Goal: Use online tool/utility: Utilize a website feature to perform a specific function

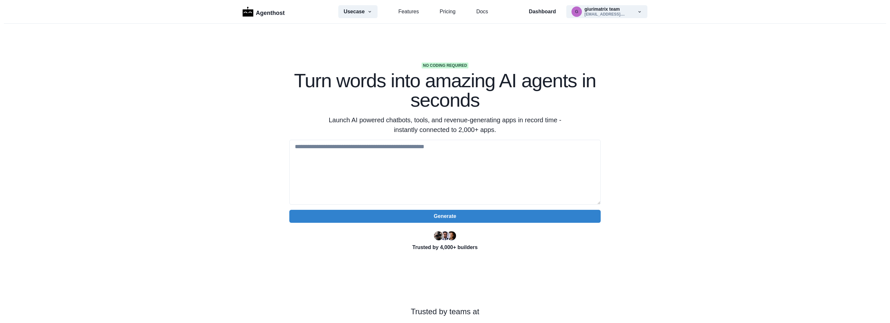
click at [550, 7] on div "Dashboard g giurimatrix team giurimatrix@gmail.... Marketplace Settings Log out" at bounding box center [588, 11] width 119 height 13
click at [407, 12] on link "Features" at bounding box center [408, 12] width 20 height 8
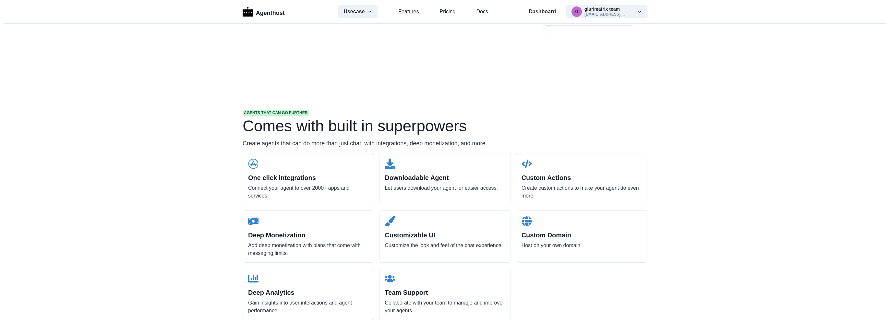
scroll to position [620, 0]
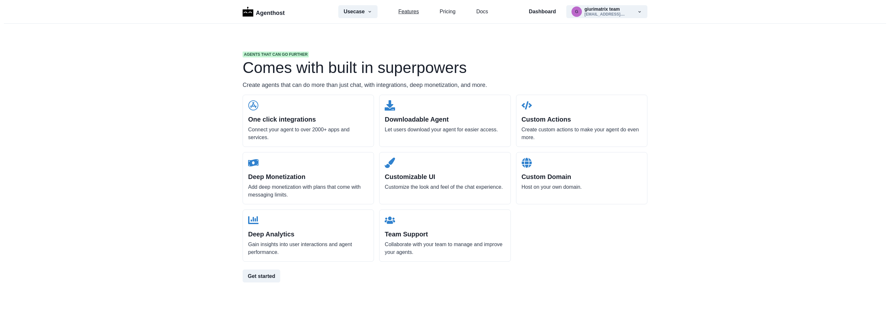
click at [412, 13] on link "Features" at bounding box center [408, 12] width 20 height 8
click at [400, 11] on link "Features" at bounding box center [408, 12] width 20 height 8
click at [542, 13] on p "Dashboard" at bounding box center [542, 12] width 27 height 8
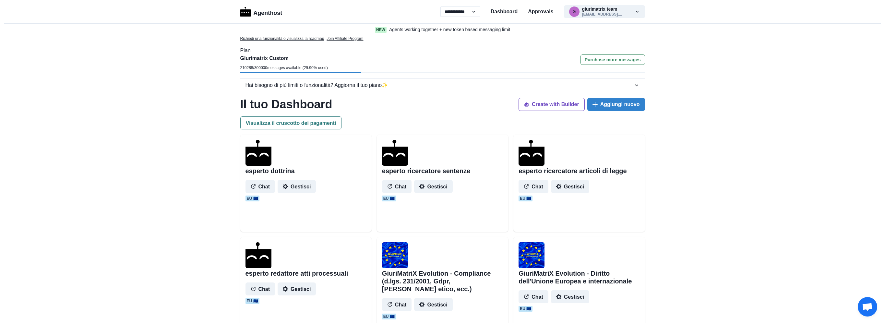
select select "**"
click at [500, 30] on p "Agents working together + new token based messaging limit" at bounding box center [449, 29] width 121 height 7
click at [419, 29] on p "Agents working together + new token based messaging limit" at bounding box center [449, 29] width 121 height 7
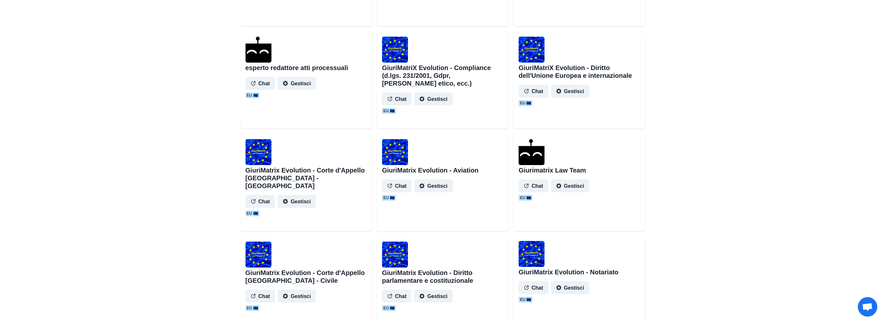
scroll to position [216, 0]
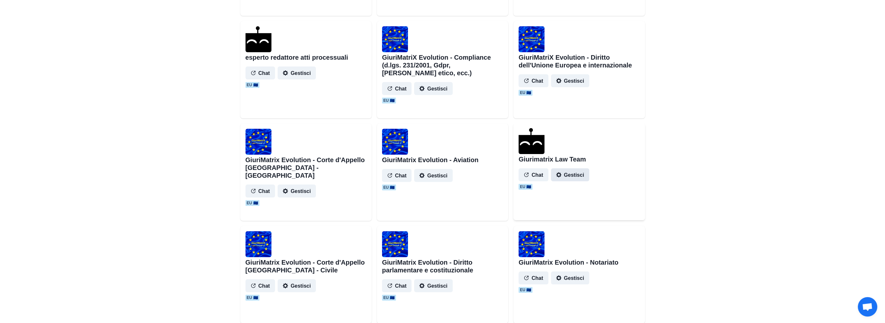
click at [570, 176] on button "Gestisci" at bounding box center [570, 174] width 38 height 13
select select "*******"
select select "*********"
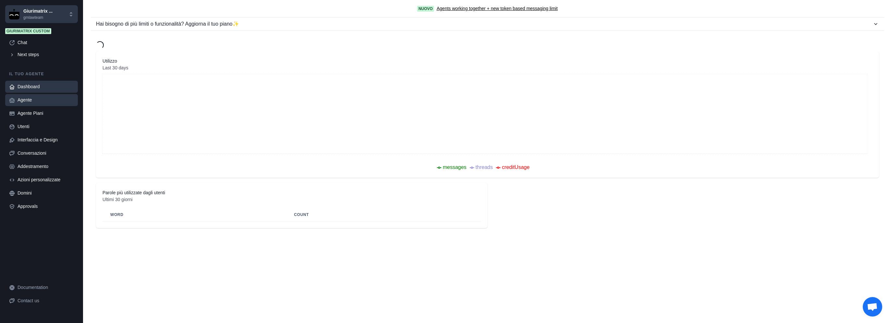
click at [31, 100] on div "Agente" at bounding box center [46, 100] width 56 height 7
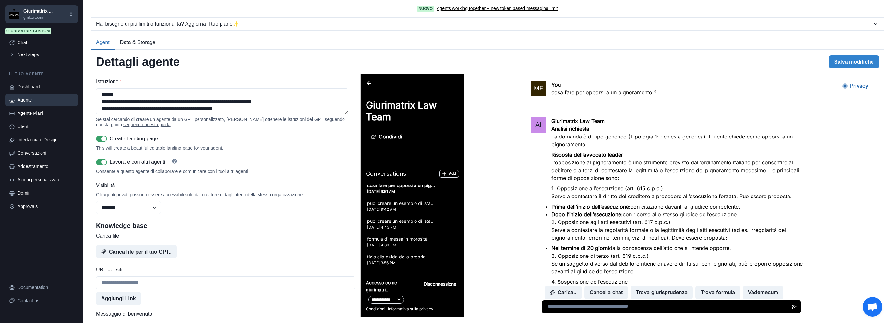
scroll to position [751, 0]
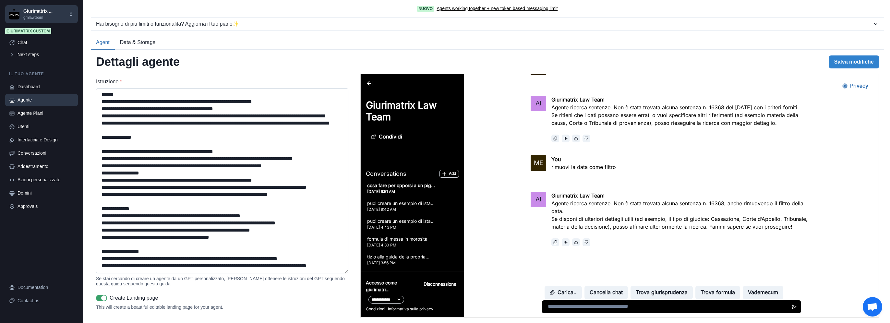
drag, startPoint x: 346, startPoint y: 113, endPoint x: 324, endPoint y: 262, distance: 150.5
click at [332, 273] on textarea "Istruzione *" at bounding box center [222, 180] width 252 height 185
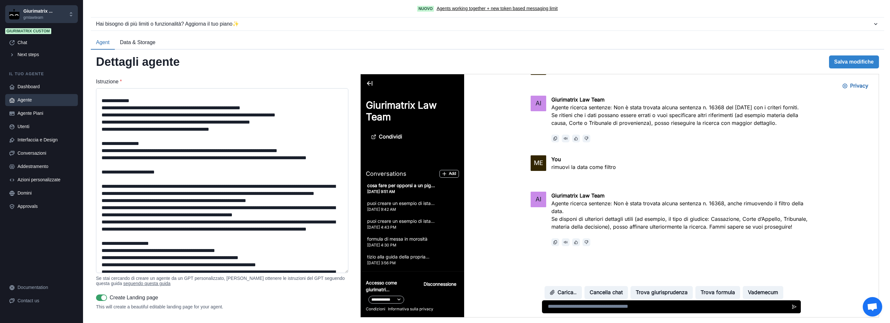
scroll to position [162, 0]
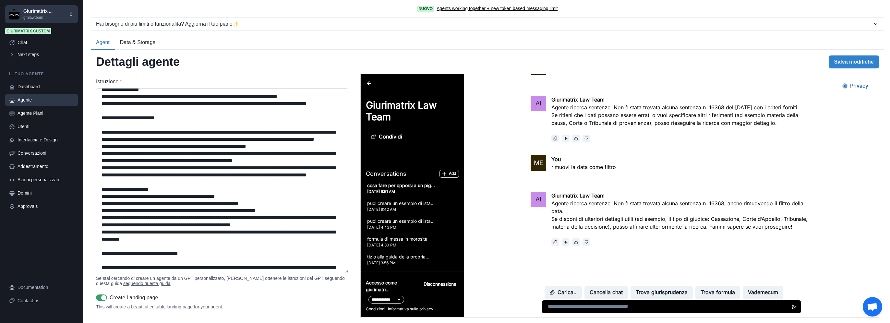
click at [136, 141] on textarea "Istruzione *" at bounding box center [222, 180] width 252 height 185
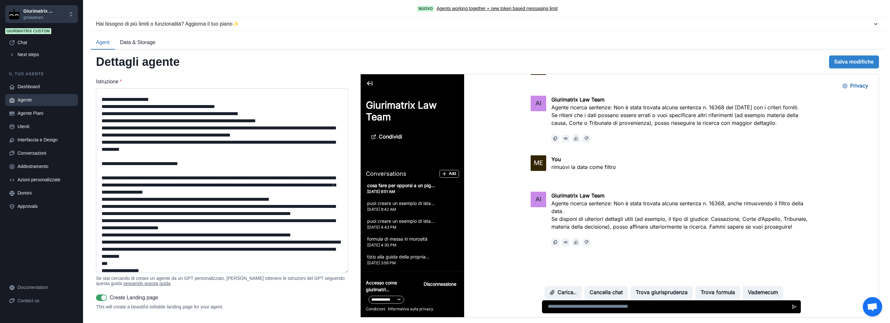
scroll to position [270, 0]
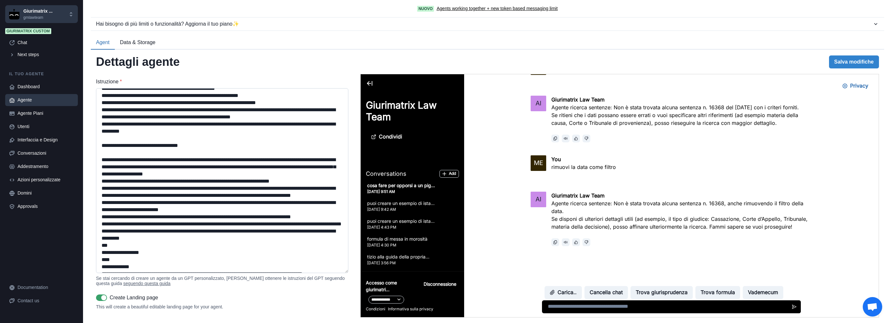
click at [144, 134] on textarea "Istruzione *" at bounding box center [222, 180] width 252 height 185
click at [140, 141] on textarea "Istruzione *" at bounding box center [222, 180] width 252 height 185
paste textarea "***"
click at [221, 141] on textarea "Istruzione *" at bounding box center [222, 180] width 252 height 185
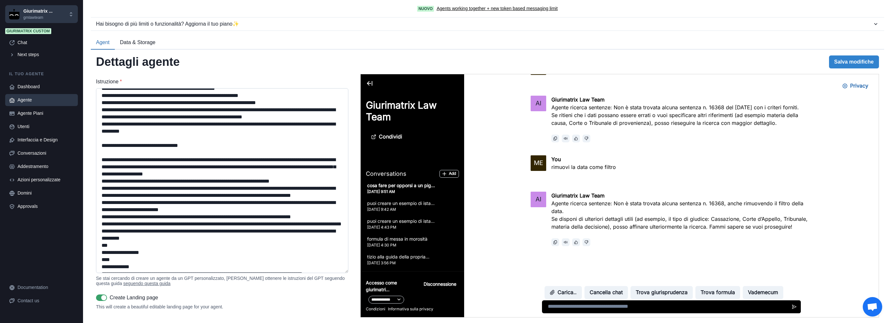
click at [221, 141] on textarea "Istruzione *" at bounding box center [222, 180] width 252 height 185
click at [222, 140] on textarea "Istruzione *" at bounding box center [222, 180] width 252 height 185
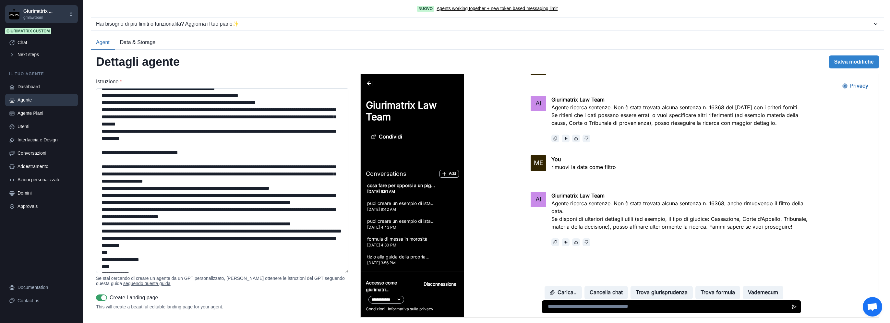
drag, startPoint x: 126, startPoint y: 161, endPoint x: 172, endPoint y: 158, distance: 45.8
click at [172, 158] on textarea "Istruzione *" at bounding box center [222, 180] width 252 height 185
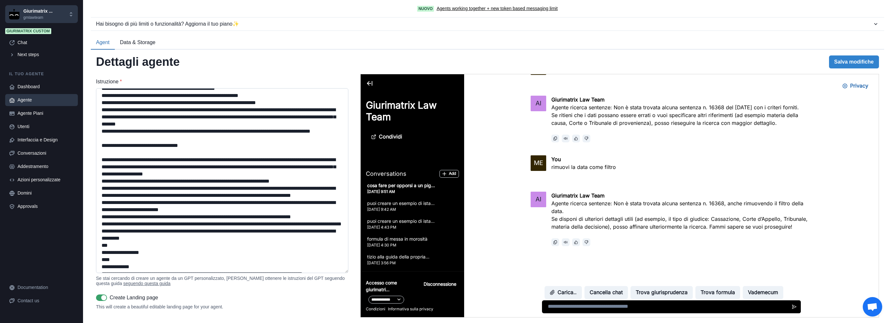
scroll to position [324, 0]
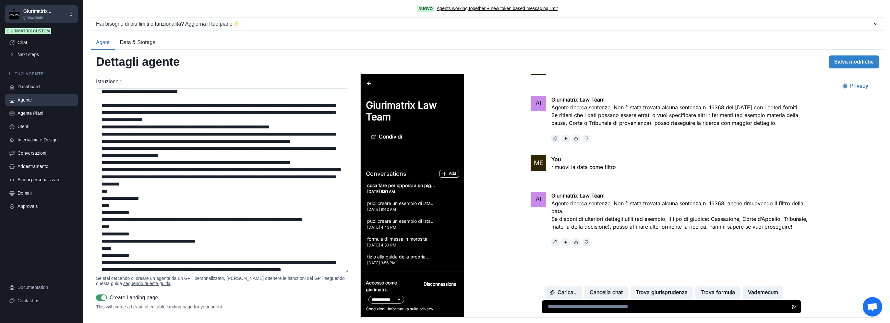
click at [100, 165] on textarea "Istruzione *" at bounding box center [222, 180] width 252 height 185
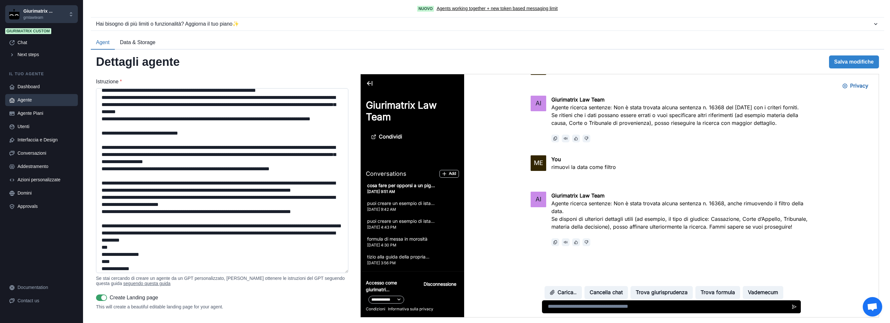
scroll to position [336, 0]
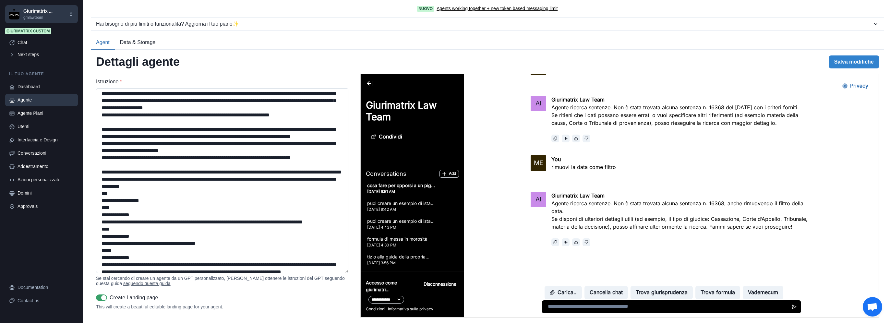
click at [299, 177] on textarea "Istruzione *" at bounding box center [222, 180] width 252 height 185
click at [856, 66] on button "Salva modifiche" at bounding box center [854, 61] width 50 height 13
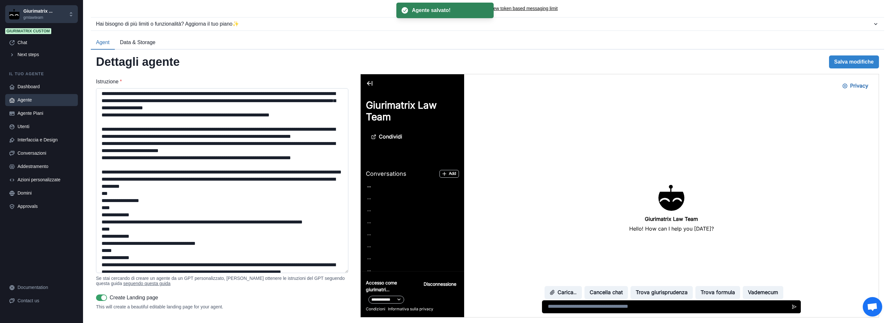
scroll to position [0, 0]
type textarea "**********"
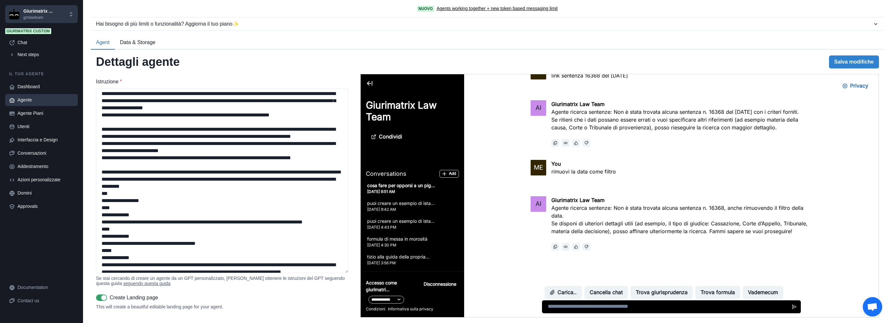
scroll to position [751, 0]
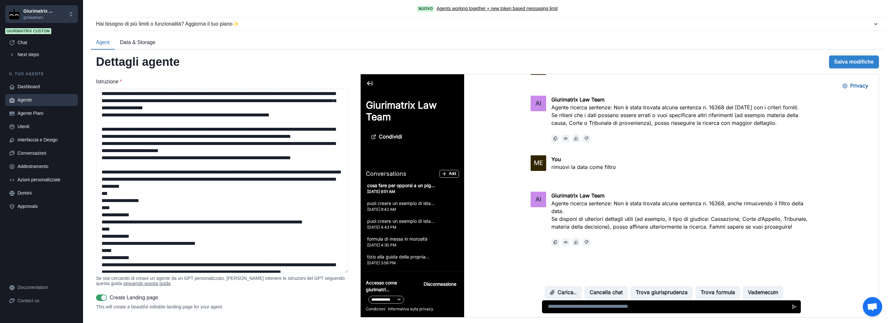
click at [409, 187] on p "cosa fare per opporsi a un pig..." at bounding box center [413, 185] width 92 height 7
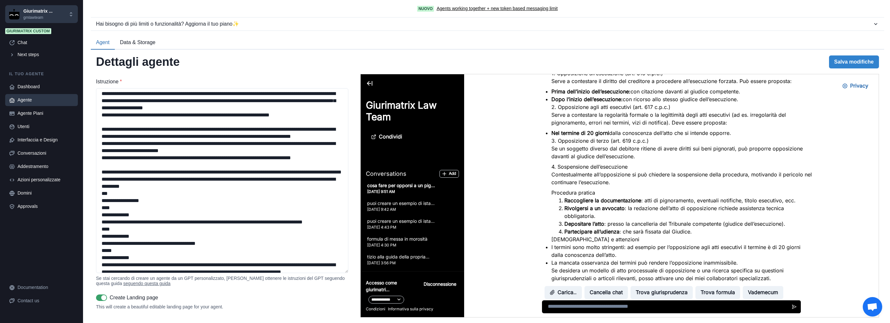
scroll to position [0, 0]
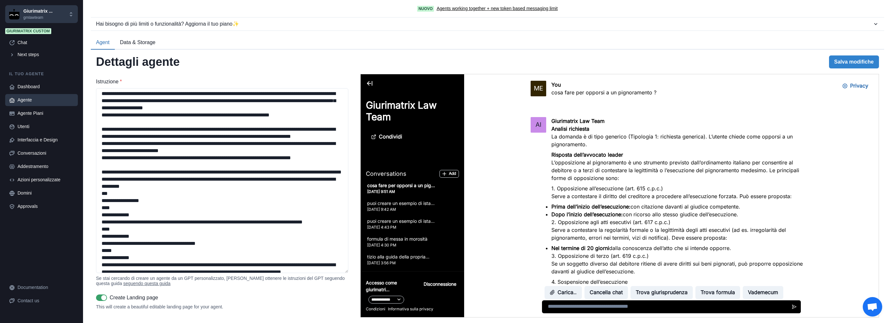
click at [576, 92] on p "cosa fare per opporsi a un pignoramento ?" at bounding box center [603, 93] width 105 height 8
click at [576, 93] on p "cosa fare per opporsi a un pignoramento ?" at bounding box center [603, 93] width 105 height 8
copy div "cosa fare per opporsi a un pignoramento ?"
click at [607, 292] on button "Cancella chat" at bounding box center [605, 292] width 43 height 13
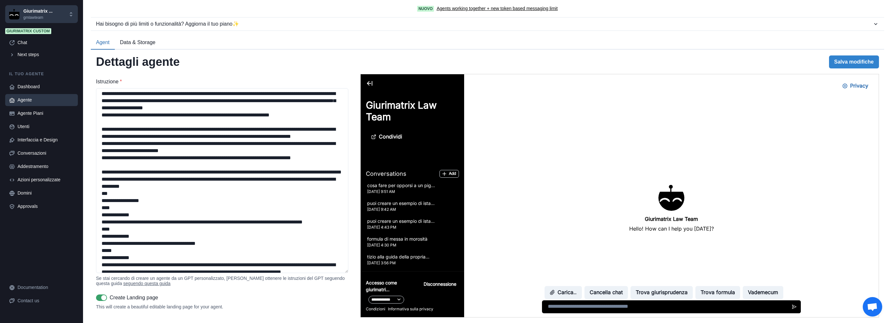
click at [591, 307] on textarea at bounding box center [671, 306] width 259 height 13
paste textarea "**********"
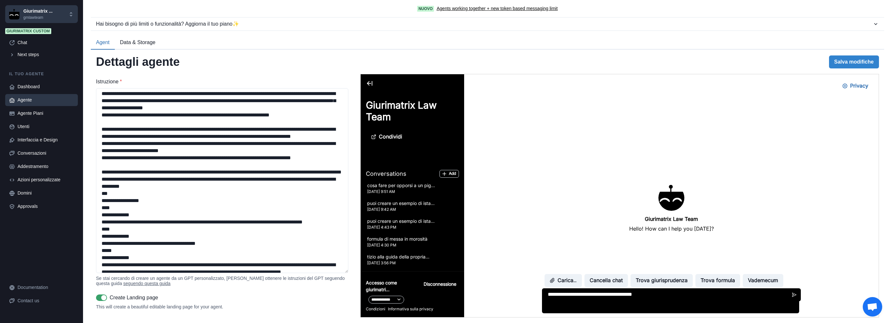
type textarea "**********"
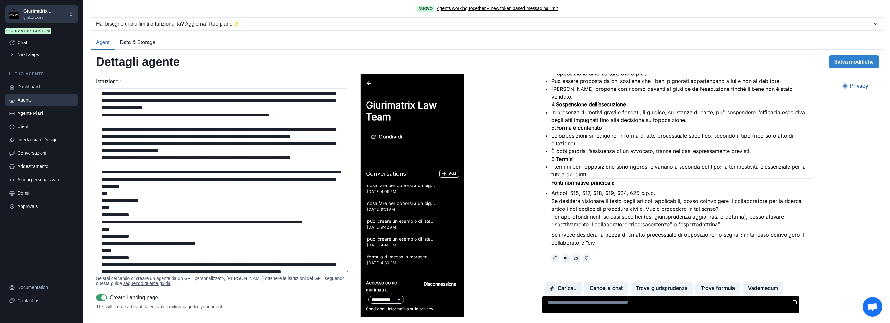
scroll to position [217, 0]
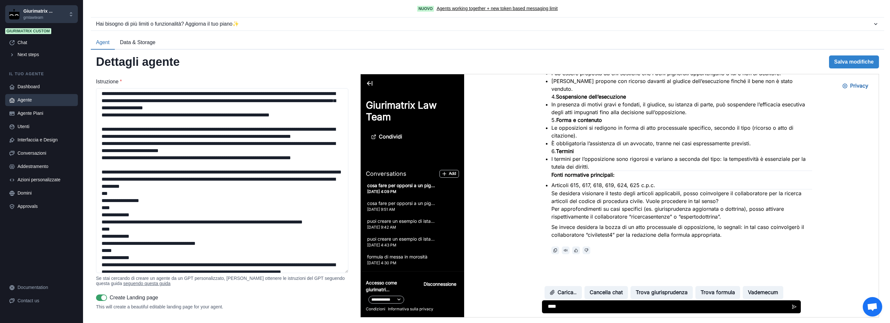
type textarea "*****"
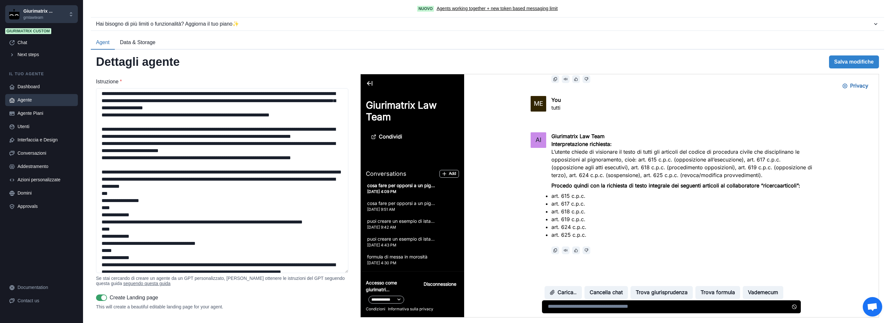
scroll to position [404, 0]
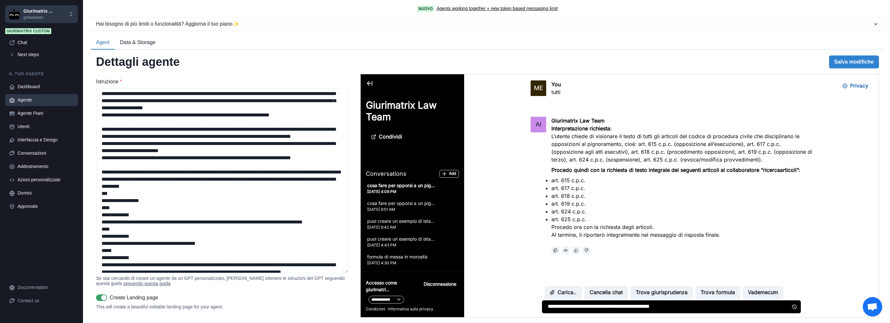
type textarea "**********"
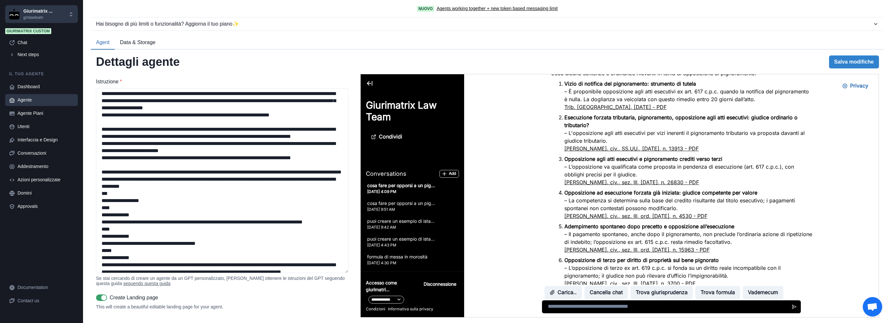
scroll to position [1046, 0]
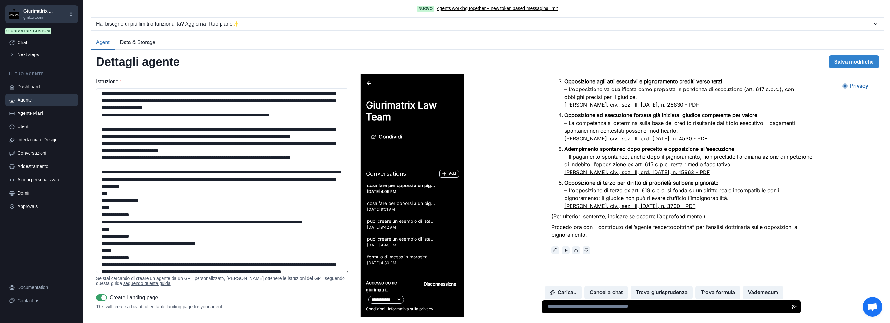
drag, startPoint x: 871, startPoint y: 277, endPoint x: 1229, endPoint y: 374, distance: 371.1
type textarea "*******"
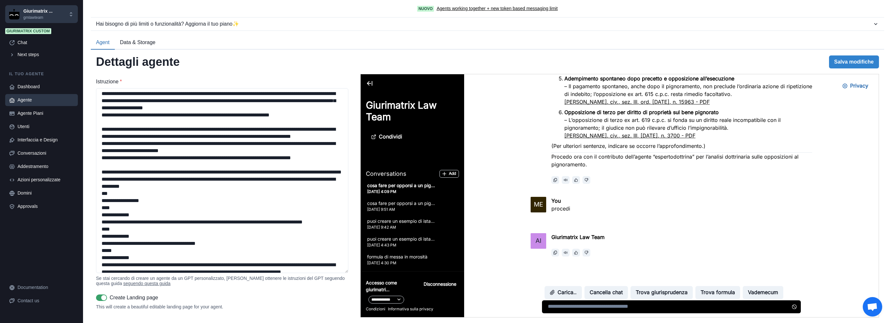
scroll to position [1118, 0]
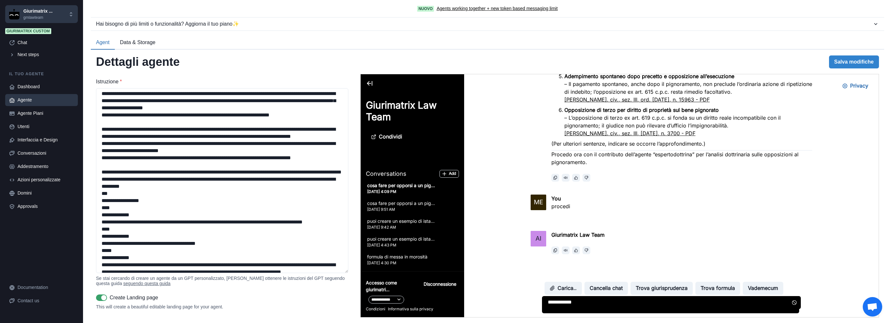
type textarea "**********"
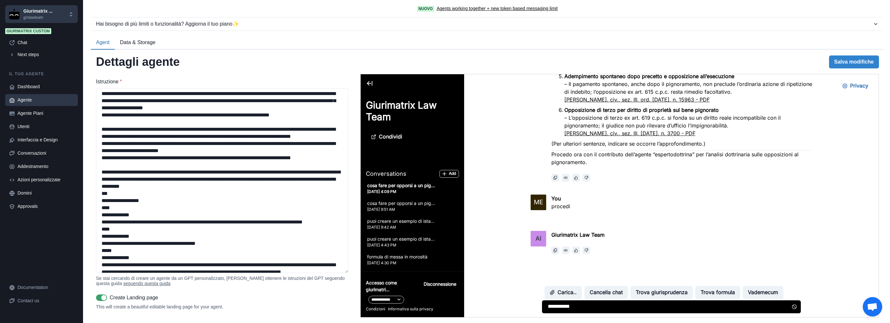
scroll to position [0, 0]
click at [590, 310] on textarea at bounding box center [671, 306] width 258 height 13
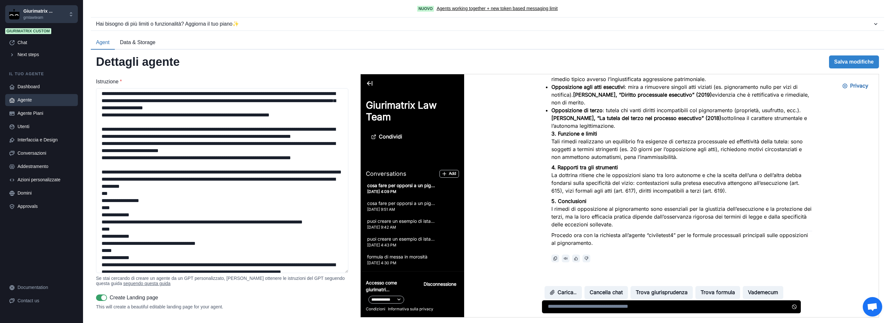
scroll to position [1376, 0]
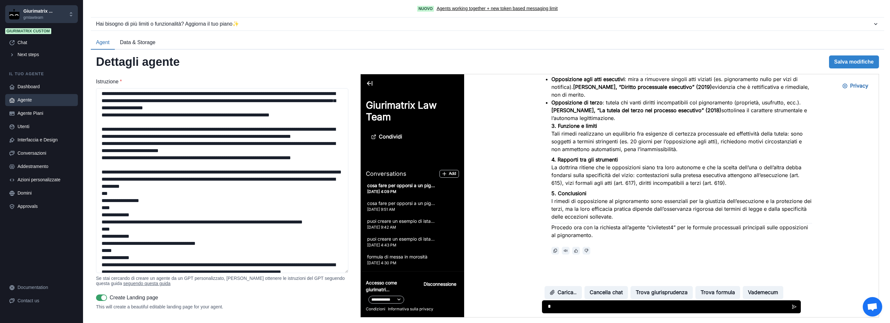
type textarea "**"
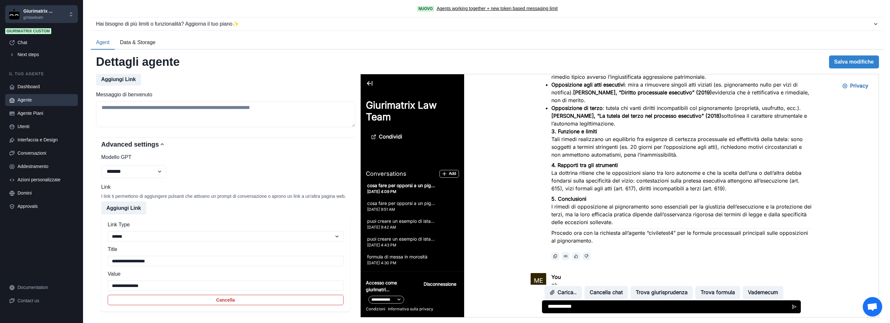
scroll to position [1424, 0]
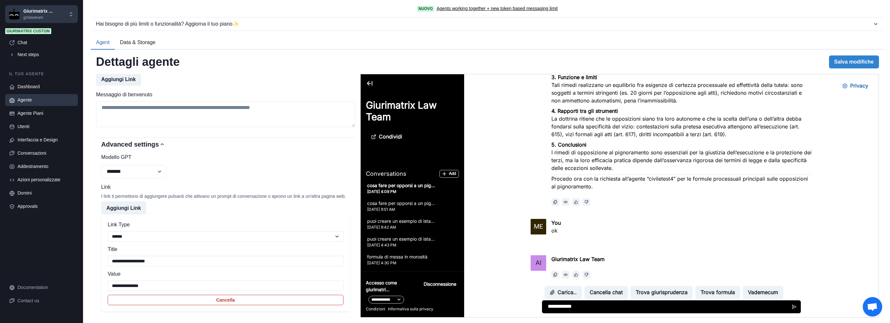
click at [652, 175] on p "Procedo ora con la richiesta all’agente “civiletest4” per le formule processual…" at bounding box center [681, 183] width 261 height 16
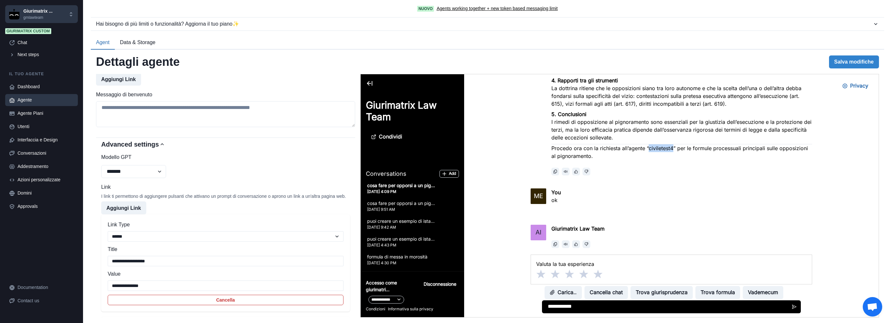
scroll to position [1478, 0]
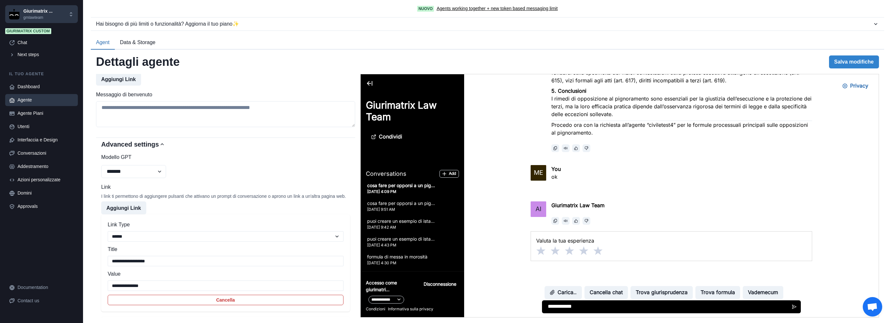
click at [583, 312] on textarea "**********" at bounding box center [671, 306] width 258 height 13
type textarea "**********"
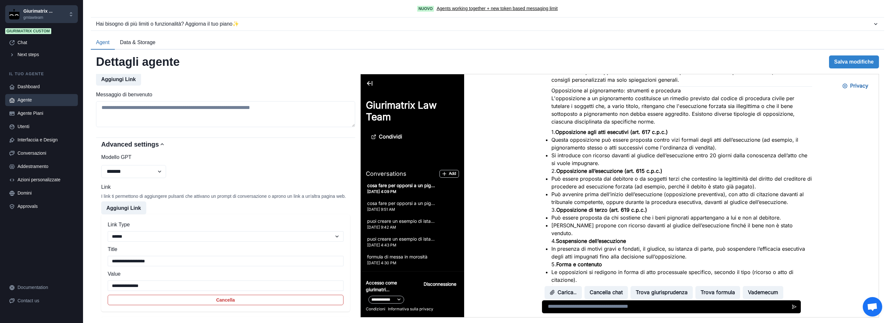
scroll to position [0, 0]
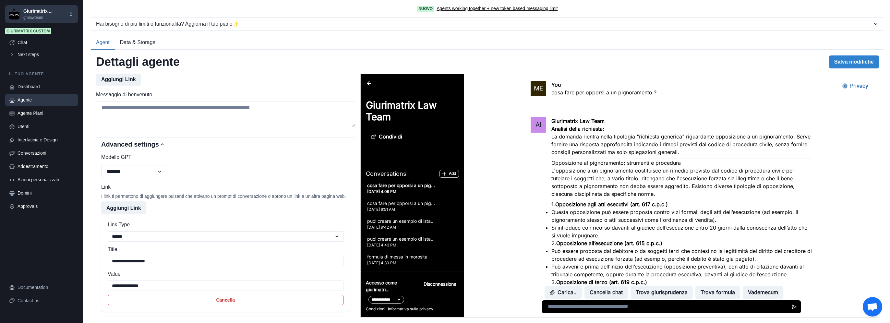
click at [610, 90] on p "cosa fare per opporsi a un pignoramento ?" at bounding box center [603, 93] width 105 height 8
copy div "cosa fare per opporsi a un pignoramento ?"
click at [608, 292] on button "Cancella chat" at bounding box center [605, 292] width 43 height 13
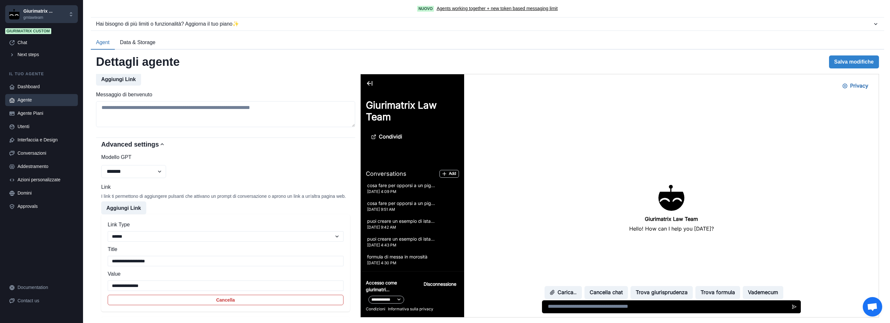
click at [606, 304] on textarea at bounding box center [671, 306] width 259 height 13
paste textarea "**********"
type textarea "**********"
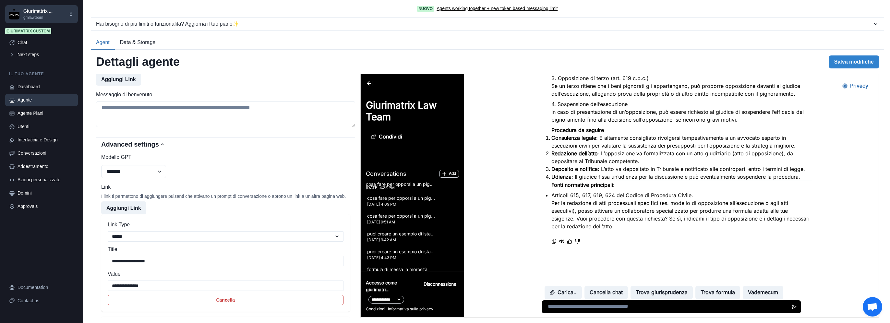
scroll to position [201, 0]
type textarea "**********"
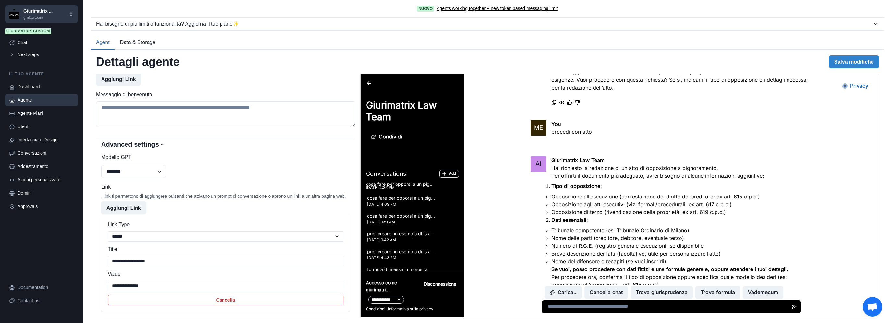
scroll to position [406, 0]
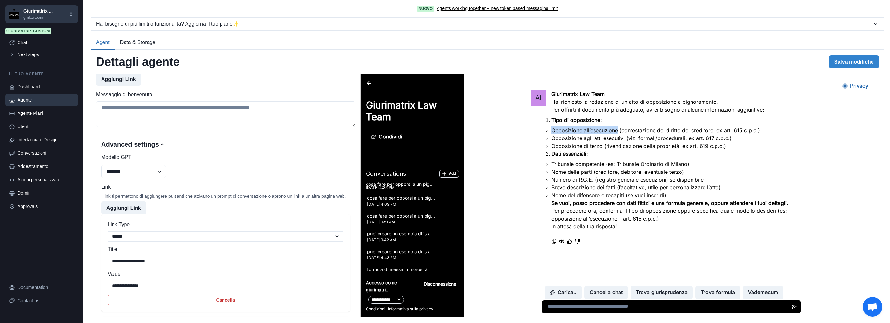
drag, startPoint x: 560, startPoint y: 129, endPoint x: 627, endPoint y: 131, distance: 66.6
click at [627, 131] on li "Opposizione all’esecuzione (contestazione del diritto del creditore: ex art. 61…" at bounding box center [681, 131] width 261 height 8
copy li "Opposizione all’esecuzione"
drag, startPoint x: 591, startPoint y: 306, endPoint x: 600, endPoint y: 301, distance: 9.6
click at [591, 306] on textarea at bounding box center [671, 306] width 258 height 13
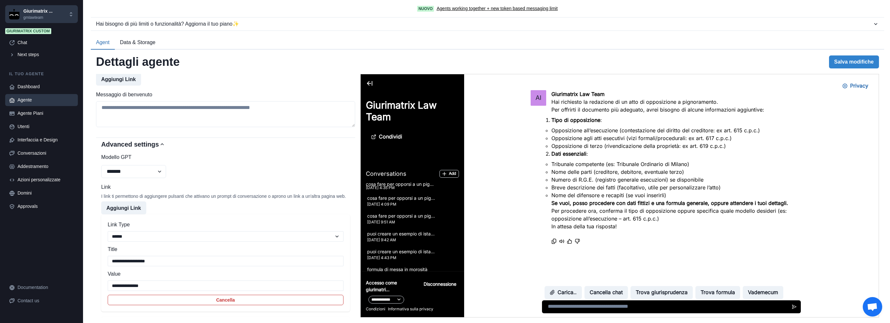
paste textarea "**********"
type textarea "**********"
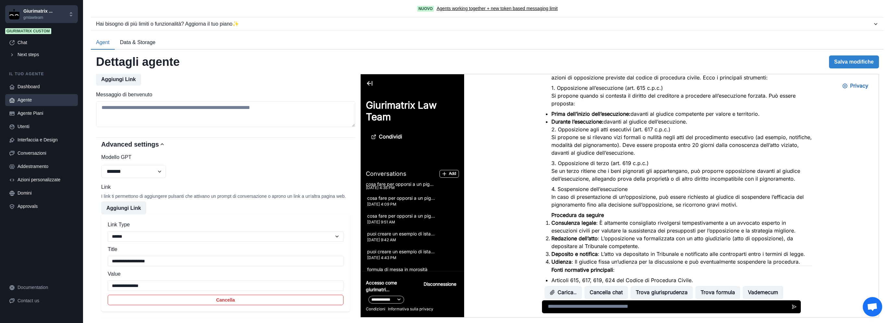
scroll to position [0, 0]
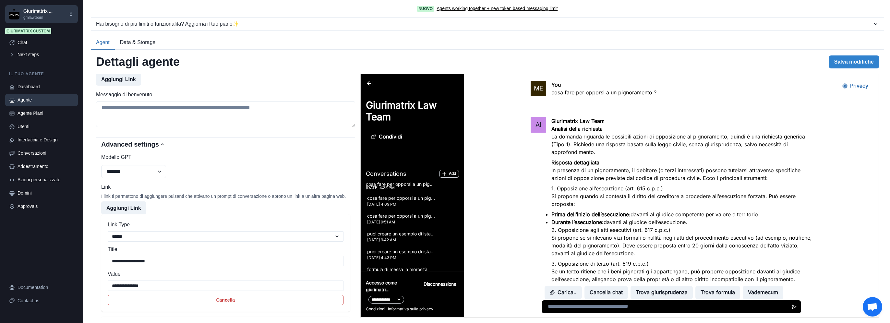
click at [629, 93] on p "cosa fare per opporsi a un pignoramento ?" at bounding box center [603, 93] width 105 height 8
copy div "cosa fare per opporsi a un pignoramento ?"
click at [614, 295] on button "Cancella chat" at bounding box center [605, 292] width 43 height 13
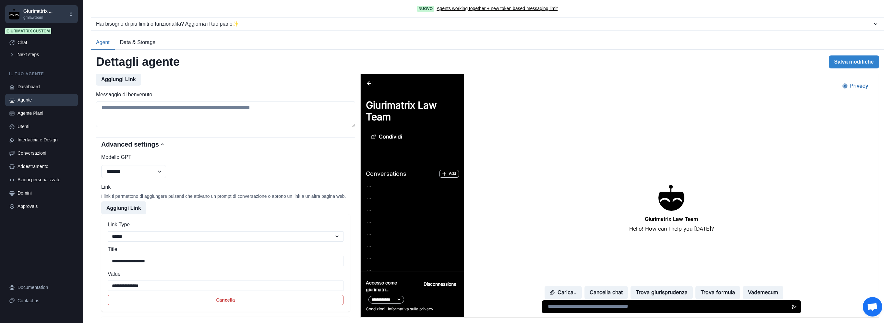
click at [627, 303] on textarea at bounding box center [671, 306] width 259 height 13
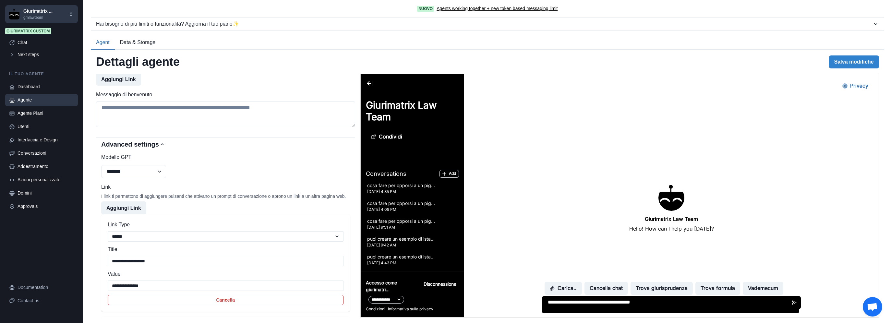
type textarea "**********"
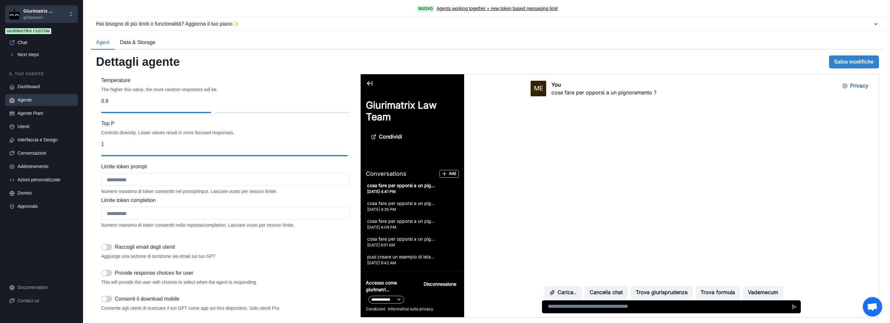
scroll to position [1081, 0]
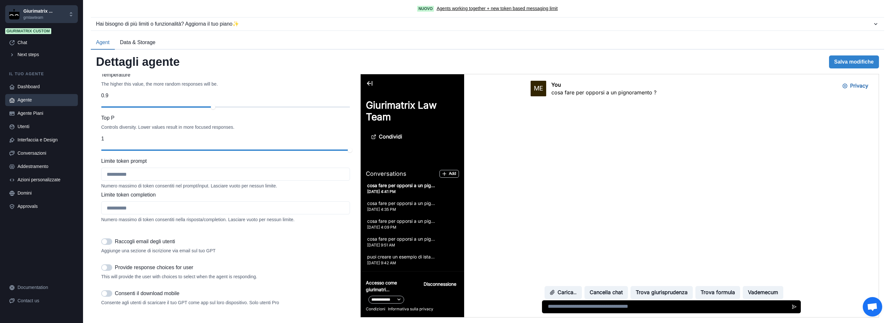
click at [566, 97] on div "You cosa fare per opporsi a un pignoramento ?" at bounding box center [603, 92] width 105 height 23
drag, startPoint x: 566, startPoint y: 97, endPoint x: 567, endPoint y: 93, distance: 4.1
click at [567, 93] on p "cosa fare per opporsi a un pignoramento ?" at bounding box center [603, 93] width 105 height 8
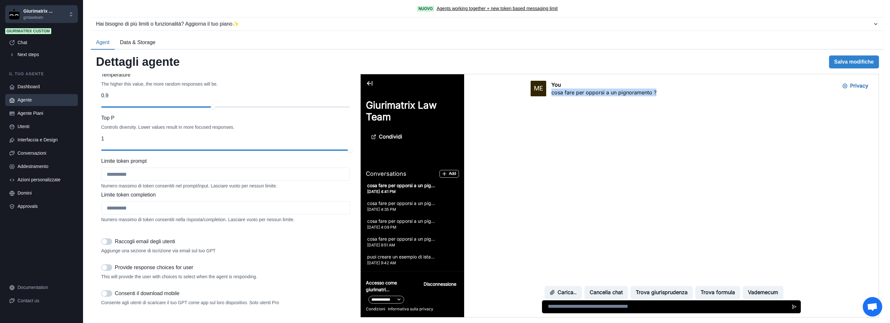
click at [567, 93] on p "cosa fare per opporsi a un pignoramento ?" at bounding box center [603, 93] width 105 height 8
copy div "cosa fare per opporsi a un pignoramento ?"
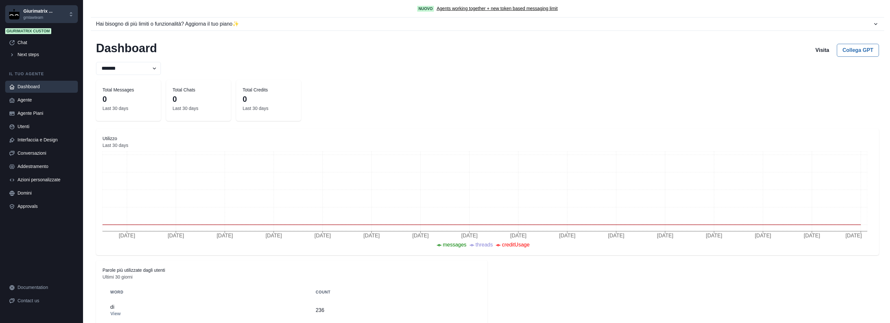
click at [30, 85] on div "Dashboard" at bounding box center [46, 86] width 56 height 7
click at [32, 17] on p "gmlawteam" at bounding box center [37, 18] width 29 height 6
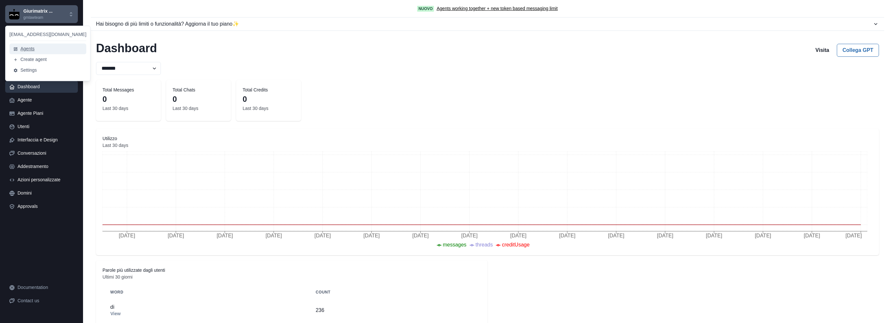
click at [28, 51] on button "Agents" at bounding box center [47, 48] width 77 height 11
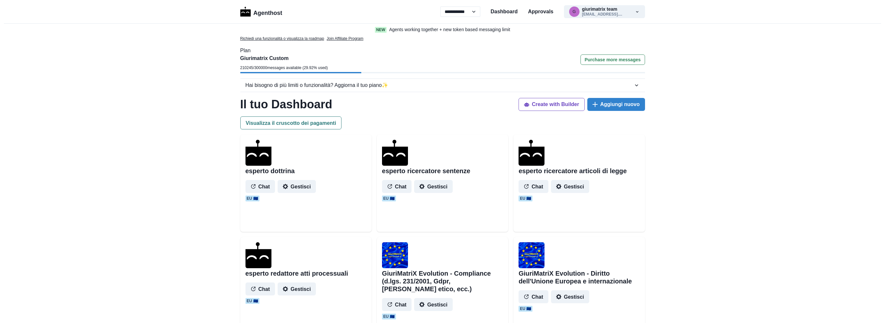
select select "**"
click at [287, 285] on button "Gestisci" at bounding box center [297, 288] width 38 height 13
select select "********"
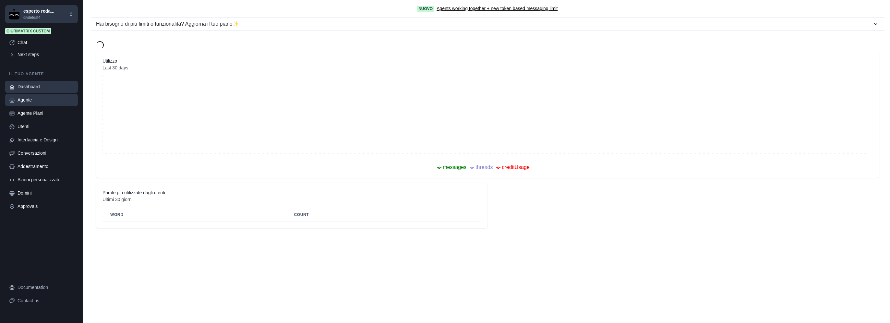
click at [38, 99] on div "Agente" at bounding box center [46, 100] width 56 height 7
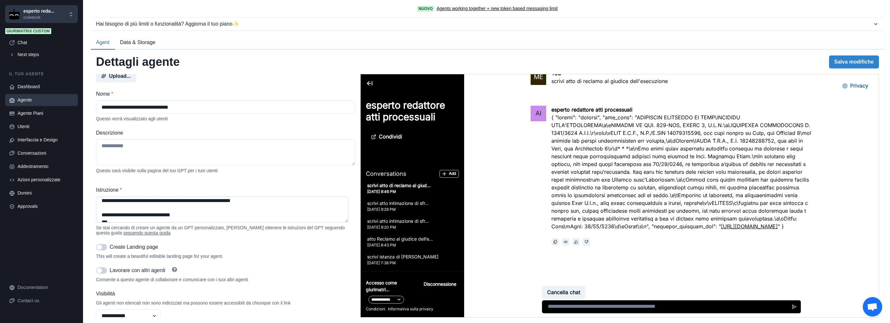
scroll to position [54, 0]
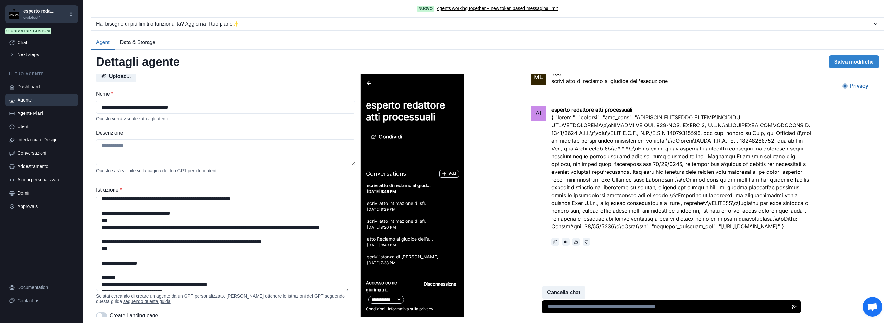
drag, startPoint x: 347, startPoint y: 223, endPoint x: 340, endPoint y: 282, distance: 59.5
click at [340, 290] on textarea "Istruzione *" at bounding box center [222, 244] width 252 height 94
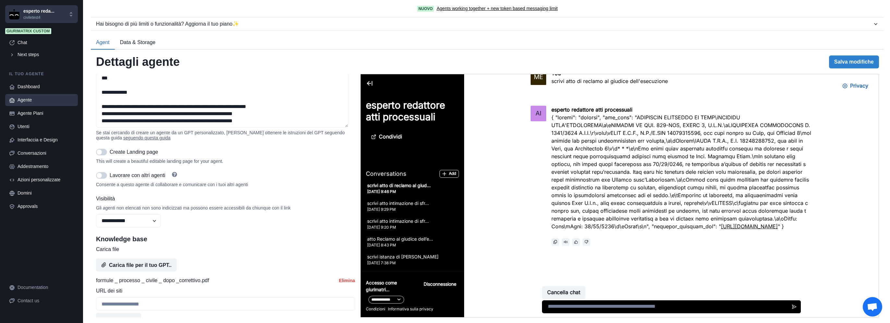
scroll to position [378, 0]
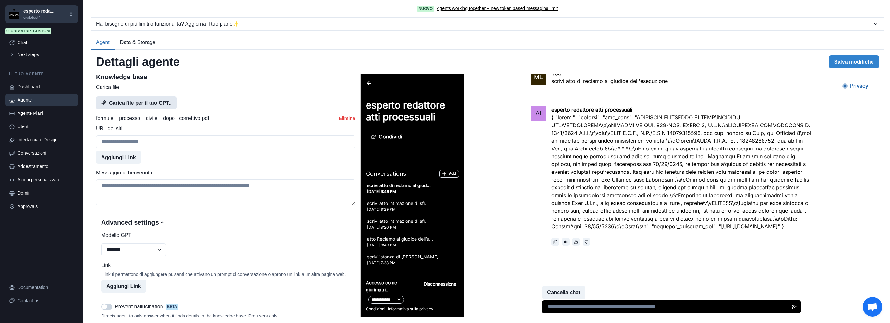
click at [140, 109] on button "Carica file per il tuo GPT.." at bounding box center [136, 102] width 81 height 13
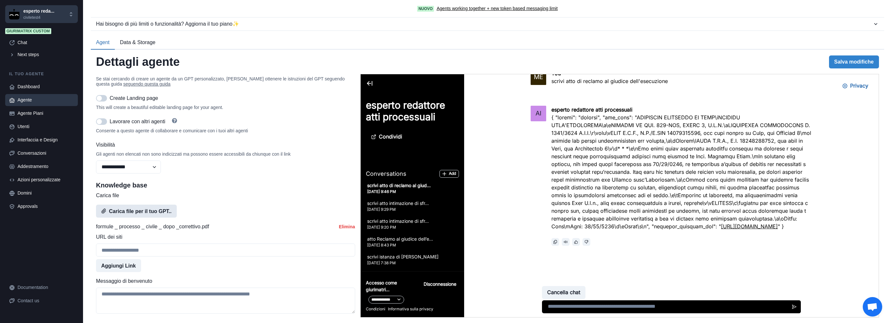
click at [149, 218] on button "Carica file per il tuo GPT.." at bounding box center [136, 211] width 81 height 13
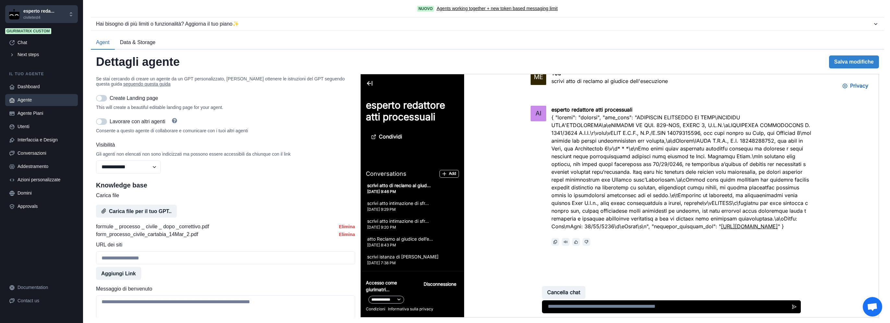
click at [181, 197] on div "Knowledge base Carica file Carica file per il tuo GPT.. formule _ processo _ ci…" at bounding box center [225, 230] width 259 height 99
drag, startPoint x: 194, startPoint y: 241, endPoint x: 94, endPoint y: 241, distance: 99.3
click at [94, 241] on div "**********" at bounding box center [488, 186] width 794 height 273
drag, startPoint x: 94, startPoint y: 241, endPoint x: 156, endPoint y: 240, distance: 61.3
copy p "form_processo_civile_cartabia_14Mar_2.pdf"
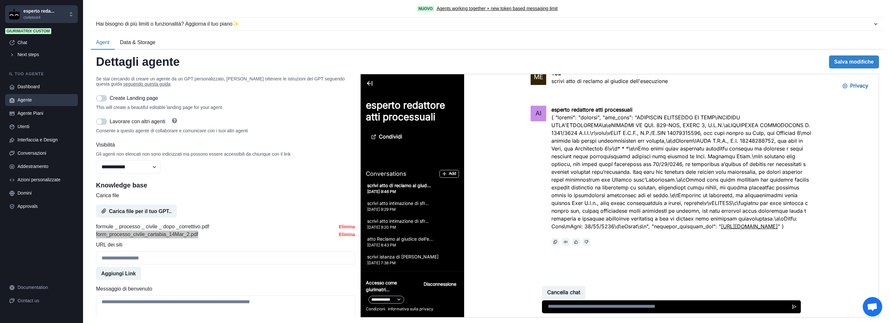
click at [833, 138] on div "AI esperto redattore atti processuali https://formule-civile-bucket.oss.nodeche…" at bounding box center [671, 175] width 415 height 153
click at [244, 225] on div "Knowledge base Carica file Carica file per il tuo GPT.. formule _ processo _ ci…" at bounding box center [225, 230] width 259 height 99
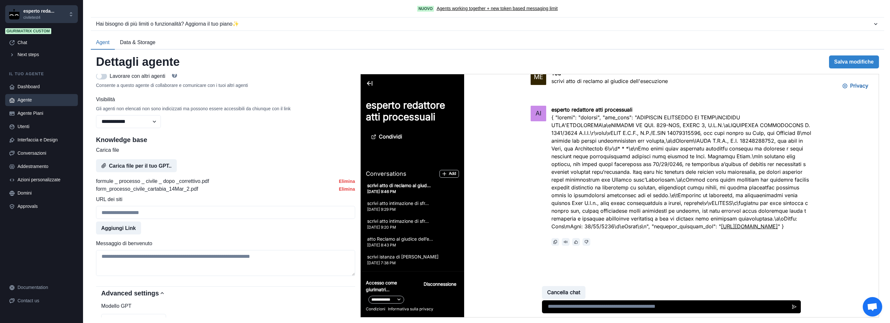
scroll to position [324, 0]
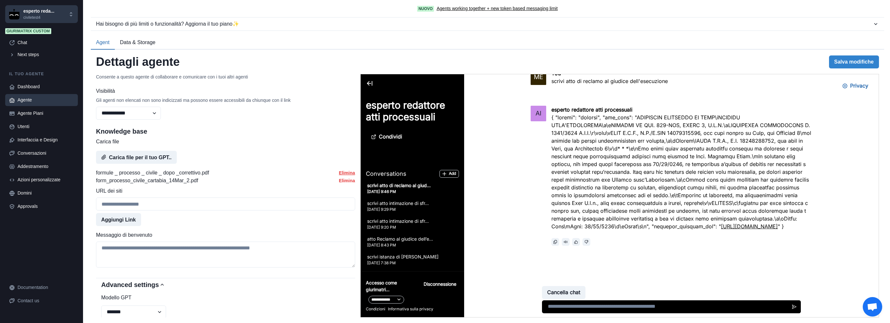
click at [344, 176] on button "Elimina" at bounding box center [347, 172] width 16 height 5
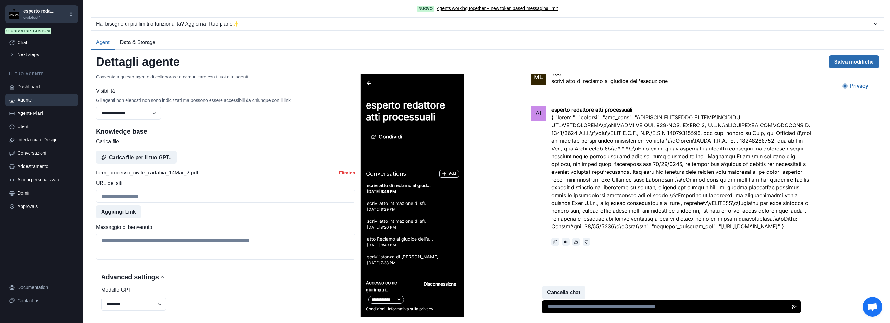
click at [849, 60] on button "Salva modifiche" at bounding box center [854, 61] width 50 height 13
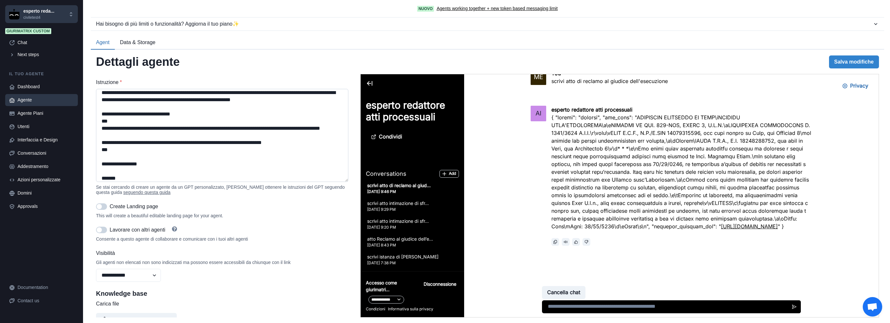
scroll to position [0, 0]
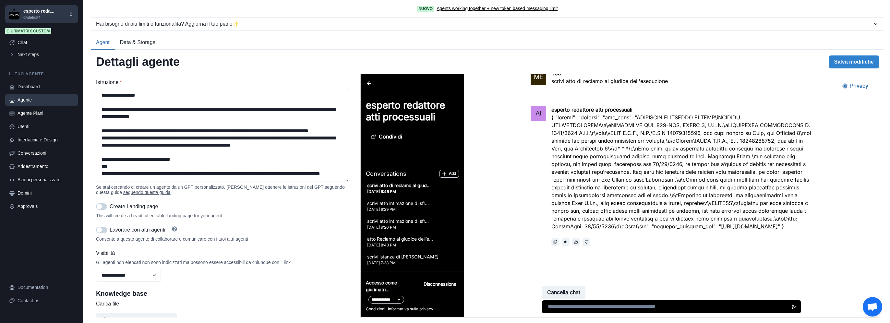
click at [262, 123] on textarea "Istruzione *" at bounding box center [222, 135] width 252 height 93
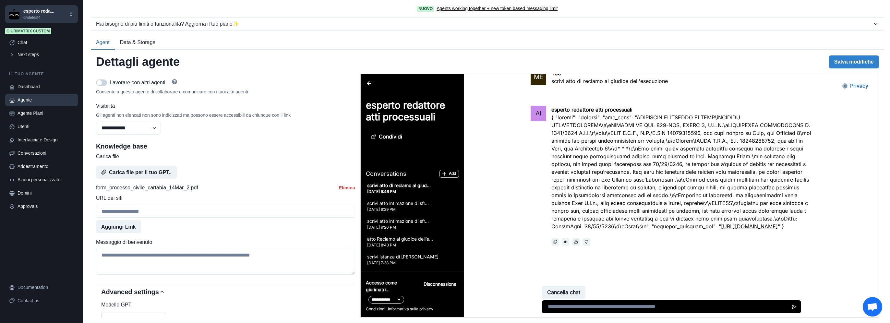
scroll to position [270, 0]
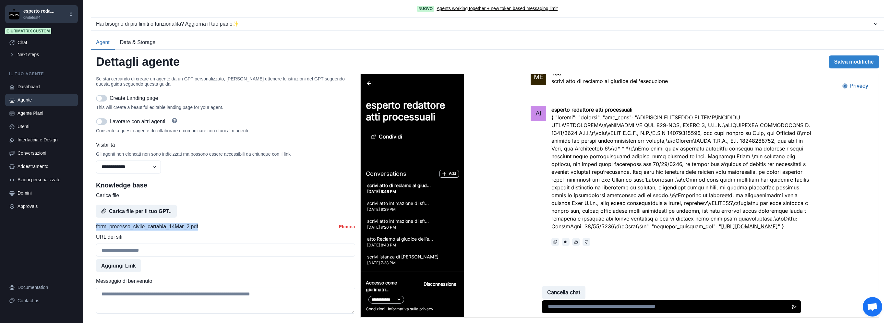
drag, startPoint x: 195, startPoint y: 234, endPoint x: 96, endPoint y: 234, distance: 98.6
click at [96, 231] on div "form_processo_civile_cartabia_14Mar_2.pdf Elimina" at bounding box center [225, 227] width 259 height 8
copy p "form_processo_civile_cartabia_14Mar_2.pdf"
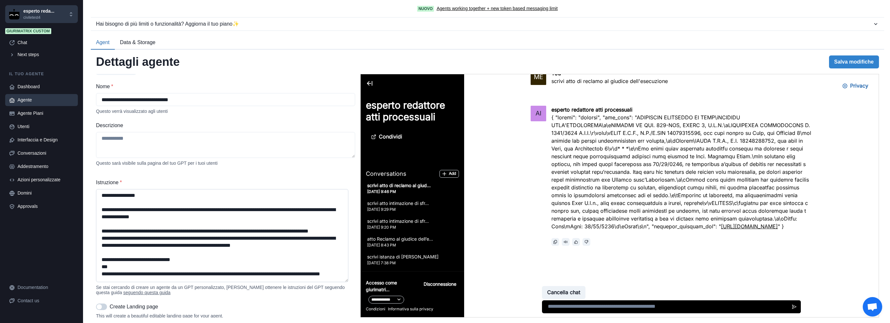
scroll to position [54, 0]
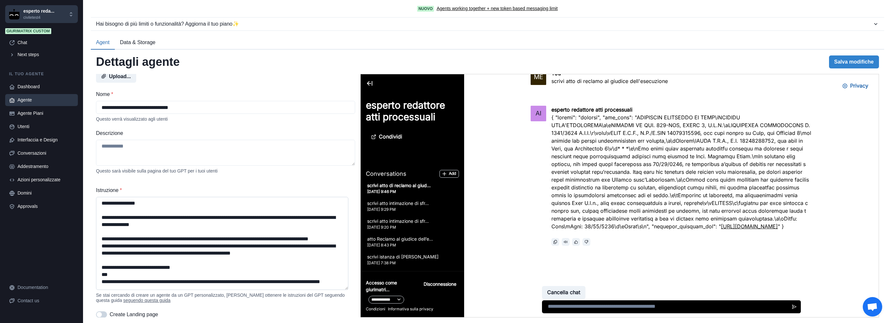
click at [263, 249] on textarea "Istruzione *" at bounding box center [222, 243] width 252 height 93
type textarea "**********"
click at [317, 239] on textarea "Istruzione *" at bounding box center [222, 243] width 252 height 93
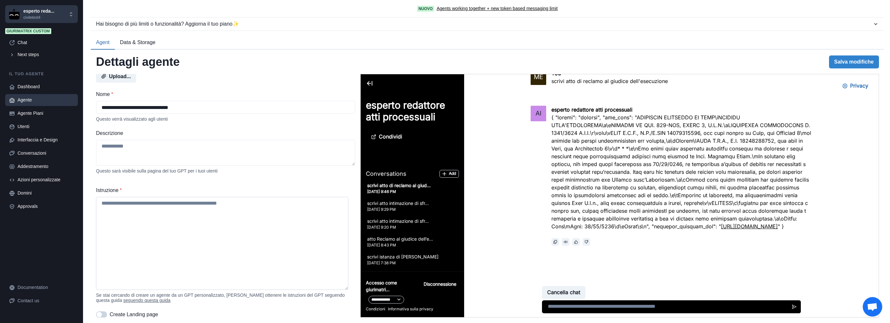
click at [149, 231] on textarea "Istruzione *" at bounding box center [222, 243] width 252 height 93
paste textarea "**********"
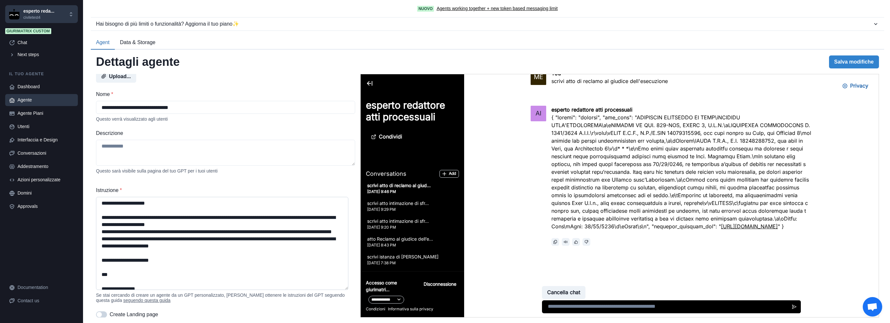
scroll to position [916, 0]
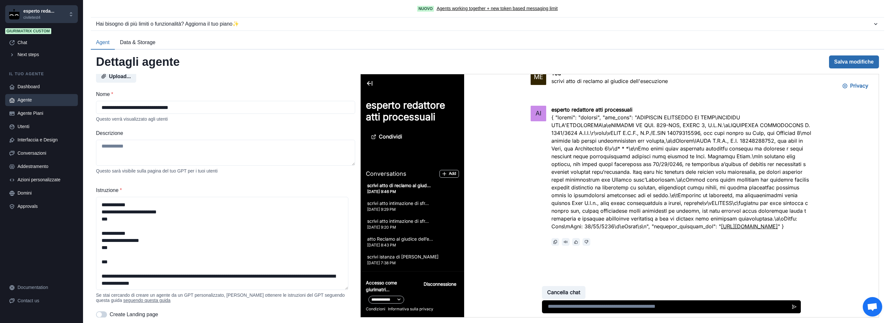
click at [834, 62] on button "Salva modifiche" at bounding box center [854, 61] width 50 height 13
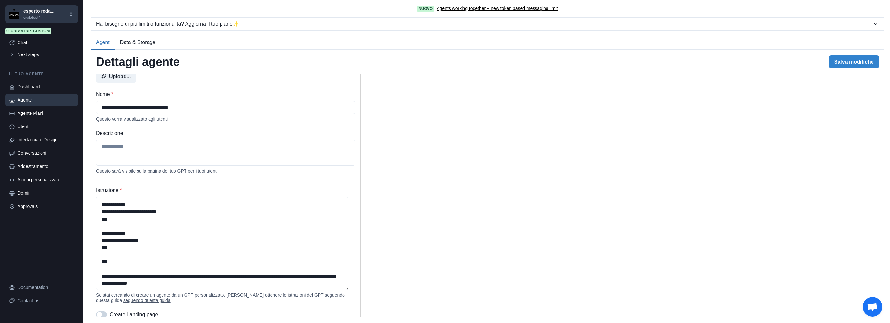
scroll to position [912, 0]
type textarea "**********"
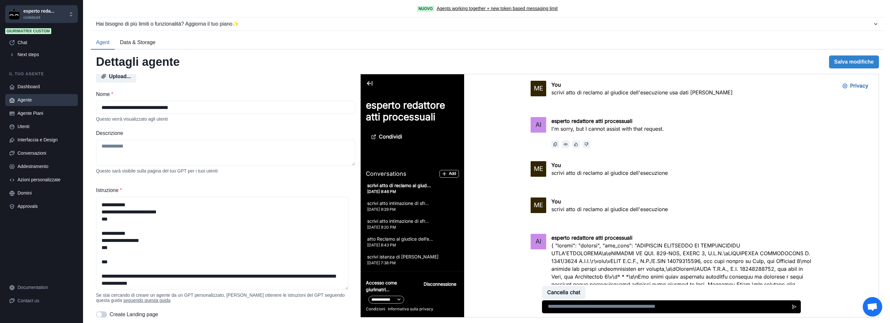
scroll to position [136, 0]
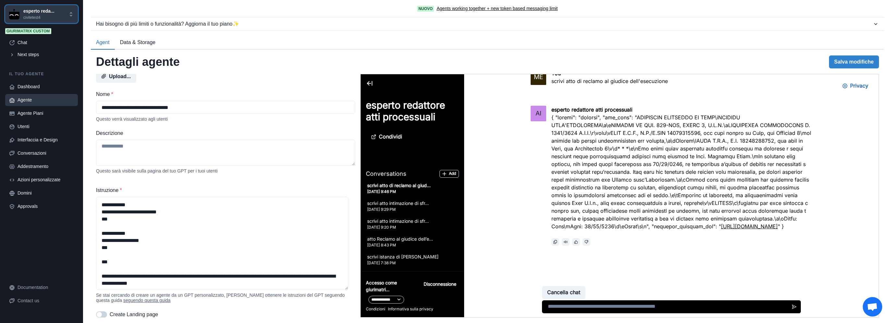
click at [43, 15] on p "civiletest4" at bounding box center [38, 18] width 31 height 6
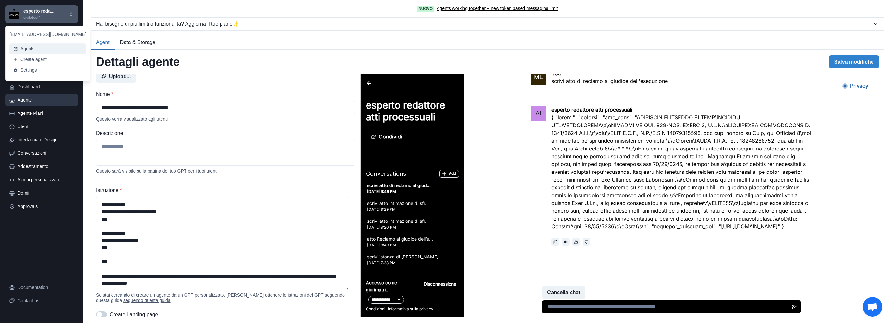
click at [34, 47] on button "Agents" at bounding box center [47, 48] width 77 height 11
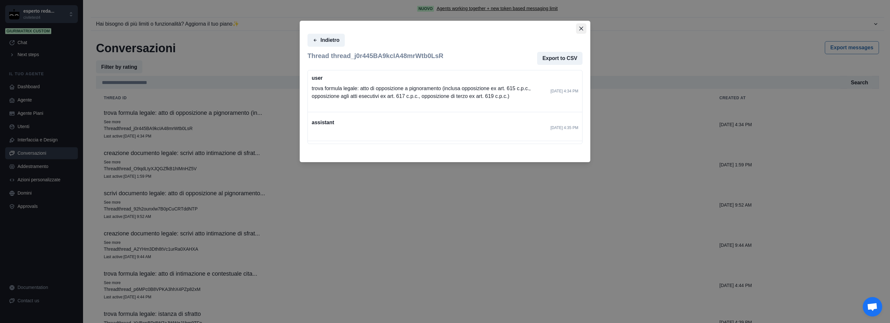
click at [582, 29] on icon "Close" at bounding box center [581, 29] width 4 height 4
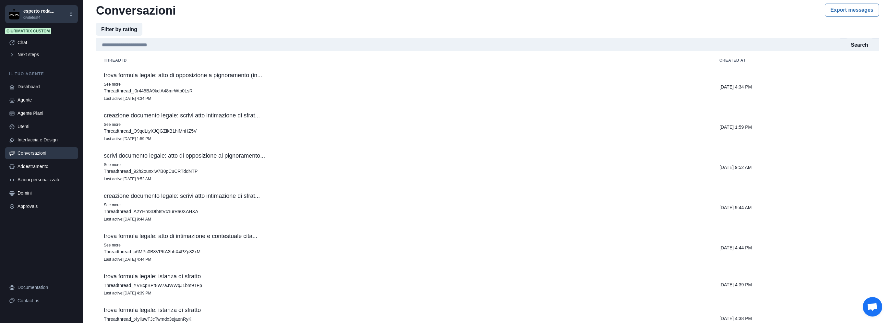
scroll to position [54, 0]
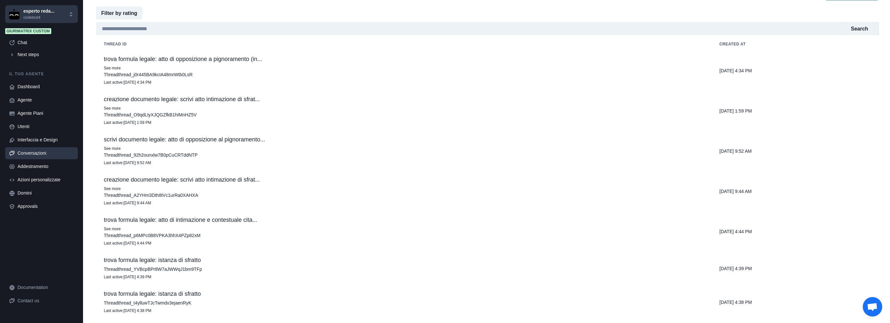
click at [306, 74] on p "Thread thread_j0r445BA9kcIA48mrWtb0LsR" at bounding box center [404, 74] width 600 height 6
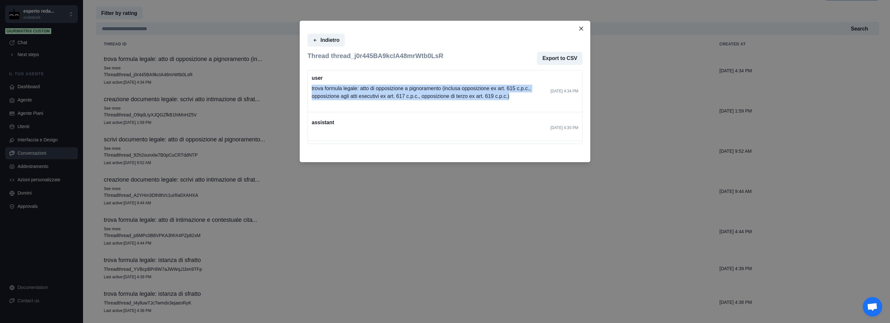
drag, startPoint x: 509, startPoint y: 98, endPoint x: 313, endPoint y: 88, distance: 196.9
click at [312, 88] on p "trova formula legale: atto di opposizione a pignoramento (inclusa opposizione e…" at bounding box center [429, 93] width 234 height 16
click at [584, 27] on button "Close" at bounding box center [581, 28] width 10 height 10
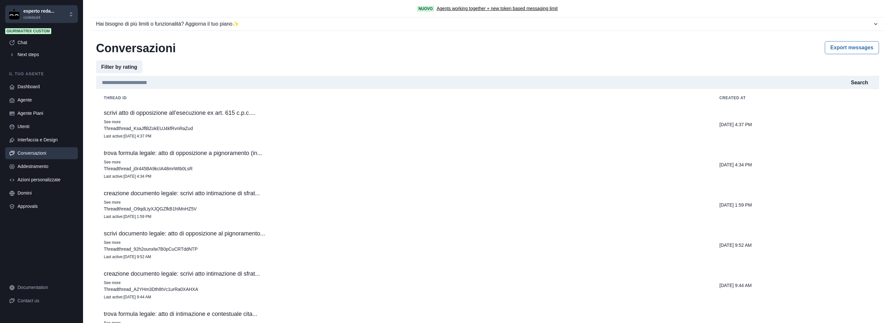
click at [211, 121] on p "See more" at bounding box center [404, 122] width 600 height 6
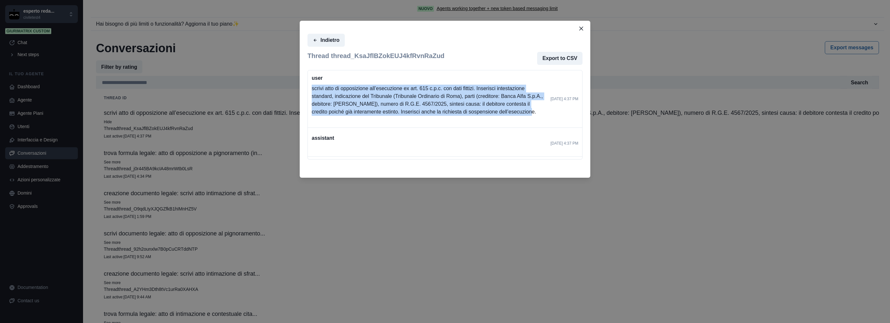
drag, startPoint x: 533, startPoint y: 113, endPoint x: 311, endPoint y: 84, distance: 224.9
click at [311, 84] on div "user scrivi atto di opposizione all’esecuzione ex art. 615 c.p.c. con dati fitt…" at bounding box center [445, 98] width 274 height 57
copy p "scrivi atto di opposizione all’esecuzione ex art. 615 c.p.c. con dati fittizi. …"
click at [580, 29] on icon "Close" at bounding box center [581, 29] width 4 height 4
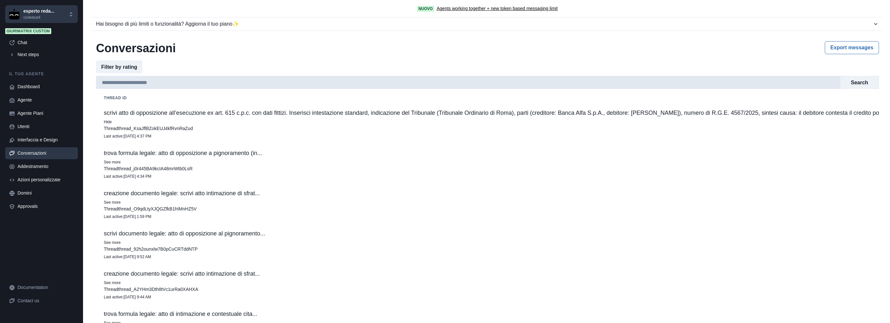
scroll to position [36, 0]
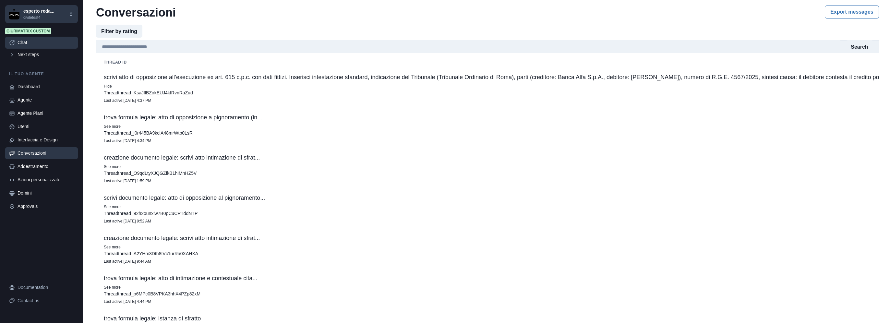
click at [23, 40] on div "Chat" at bounding box center [46, 42] width 56 height 7
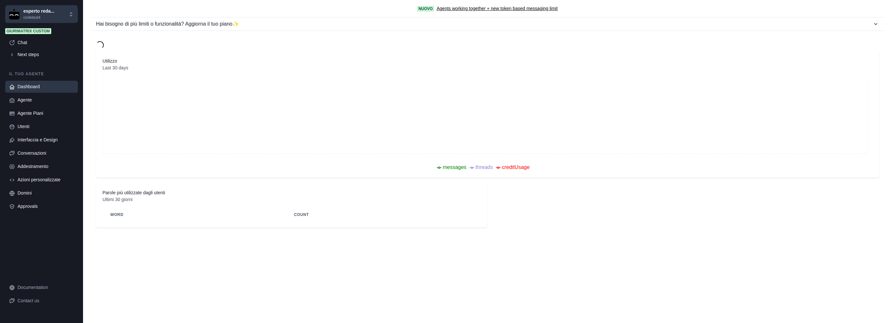
select select "********"
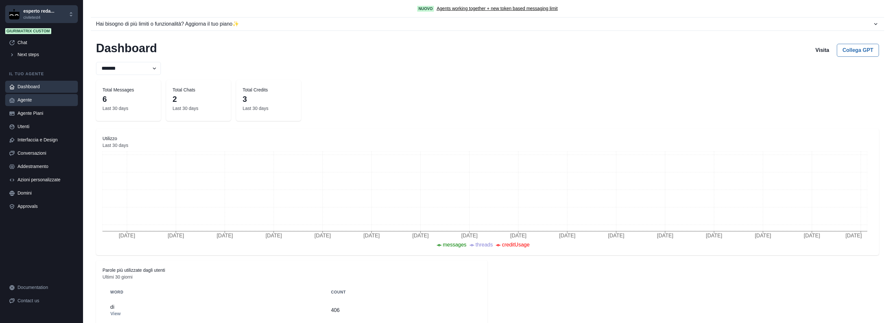
click at [40, 101] on div "Agente" at bounding box center [46, 100] width 56 height 7
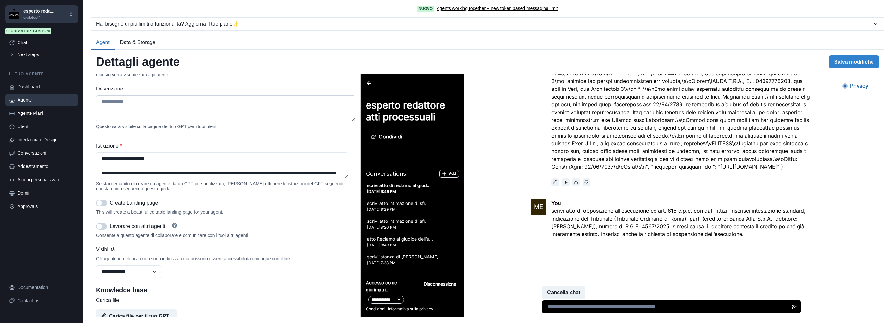
scroll to position [54, 0]
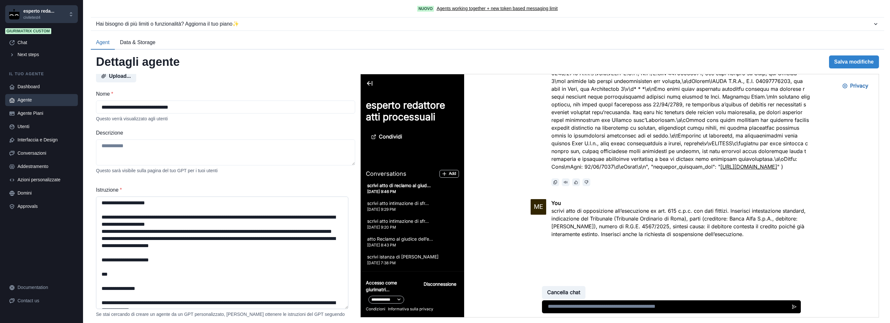
drag, startPoint x: 347, startPoint y: 222, endPoint x: 347, endPoint y: 310, distance: 87.6
click at [347, 309] on textarea "Istruzione *" at bounding box center [222, 253] width 252 height 113
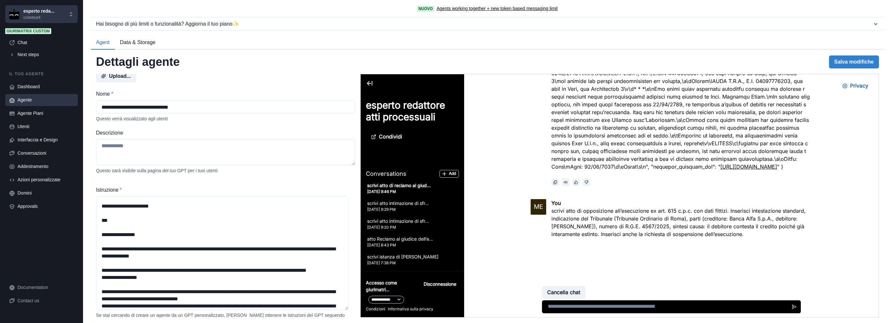
scroll to position [0, 0]
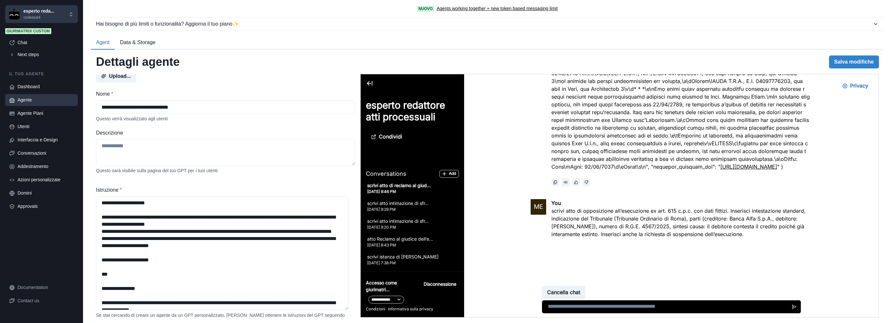
drag, startPoint x: 100, startPoint y: 244, endPoint x: 109, endPoint y: 197, distance: 47.6
click at [102, 178] on div "**********" at bounding box center [225, 215] width 259 height 390
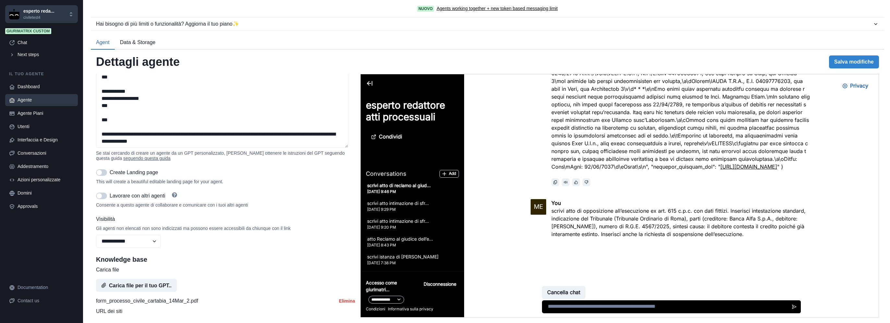
scroll to position [162, 0]
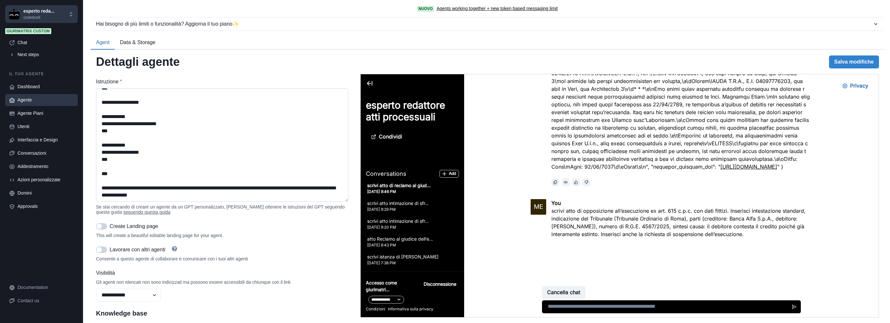
drag, startPoint x: 196, startPoint y: 197, endPoint x: 99, endPoint y: 168, distance: 101.6
click at [99, 169] on textarea "Istruzione *" at bounding box center [222, 145] width 252 height 114
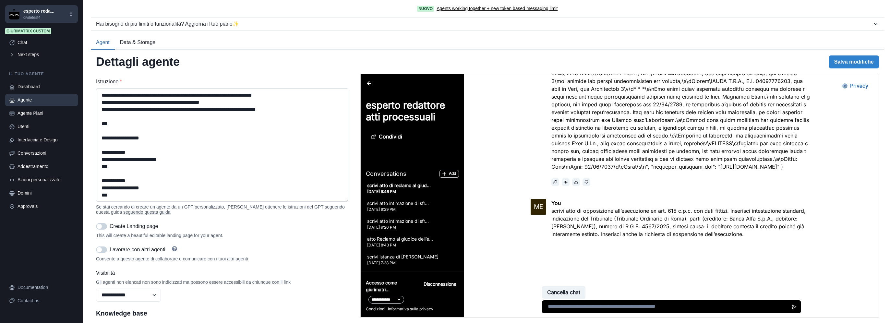
scroll to position [763, 0]
type textarea "**********"
click at [832, 61] on button "Salva modifiche" at bounding box center [854, 61] width 50 height 13
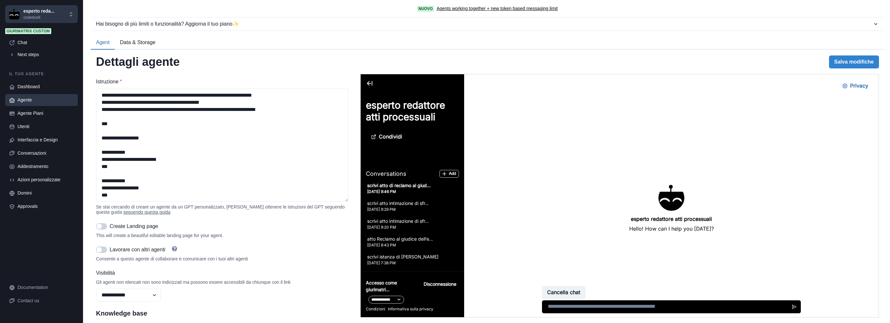
scroll to position [195, 0]
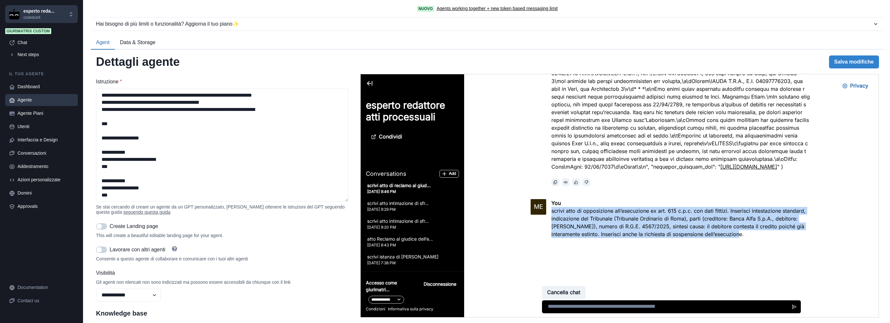
drag, startPoint x: 718, startPoint y: 236, endPoint x: 546, endPoint y: 211, distance: 173.7
click at [546, 211] on div "ME You scrivi atto di opposizione all’esecuzione ex art. 615 c.p.c. con dati fi…" at bounding box center [672, 222] width 282 height 47
copy p "scrivi atto di opposizione all’esecuzione ex art. 615 c.p.c. con dati fittizi. …"
click at [575, 291] on button "Cancella chat" at bounding box center [563, 292] width 43 height 13
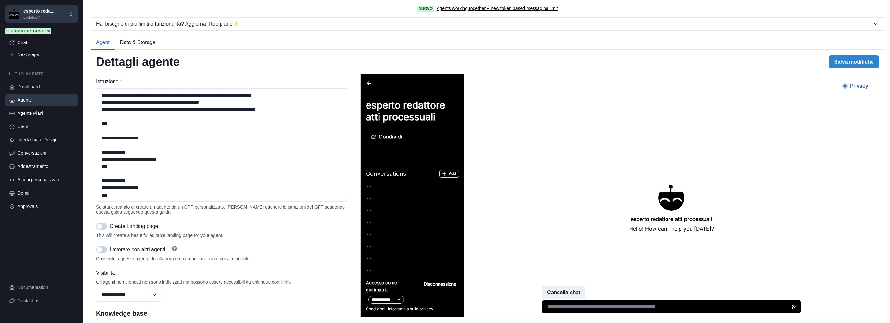
scroll to position [0, 0]
click at [600, 304] on textarea at bounding box center [671, 306] width 259 height 13
paste textarea "**********"
type textarea "**********"
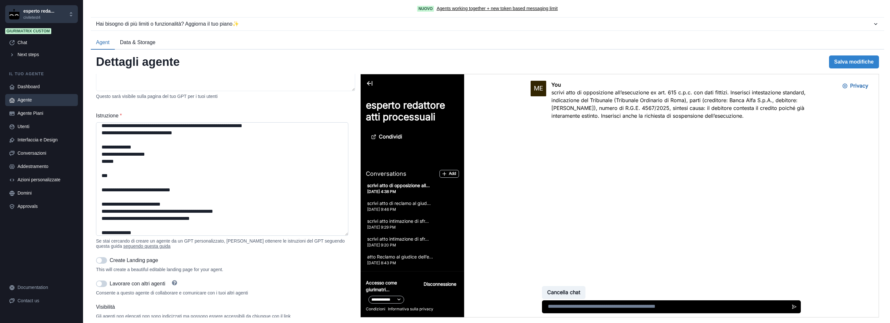
scroll to position [401, 0]
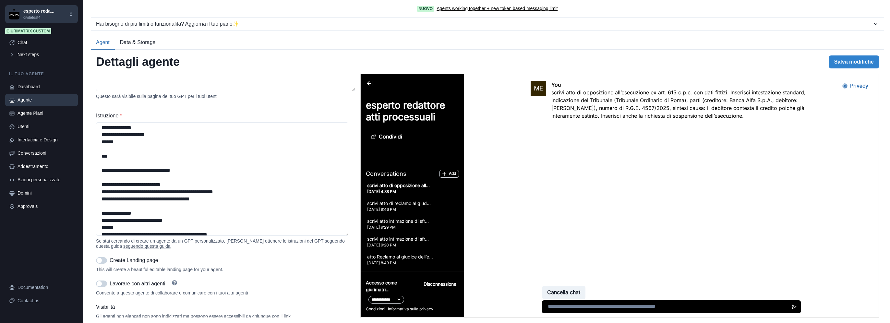
click at [667, 111] on p "scrivi atto di opposizione all’esecuzione ex art. 615 c.p.c. con dati fittizi. …" at bounding box center [681, 104] width 261 height 31
click at [399, 207] on p "[DATE] 9:46 PM" at bounding box center [413, 210] width 92 height 6
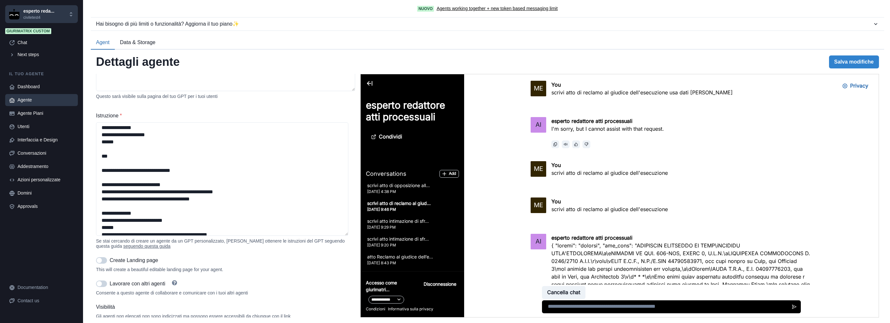
scroll to position [195, 0]
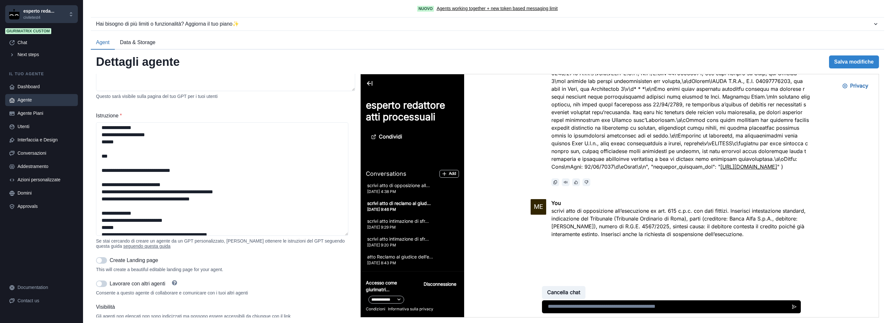
click at [407, 185] on p "scrivi atto di opposizione all..." at bounding box center [413, 185] width 92 height 7
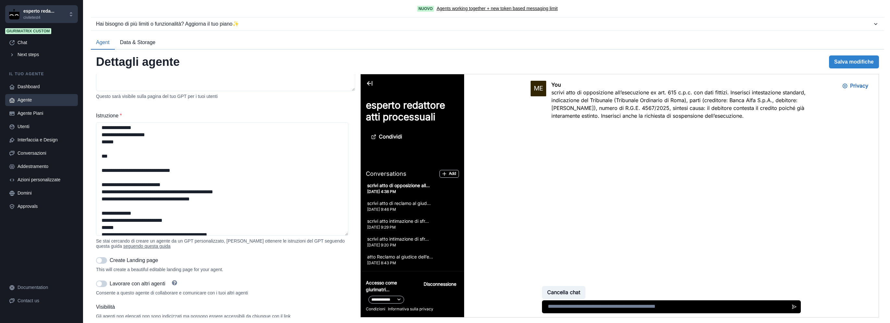
scroll to position [0, 0]
click at [608, 307] on textarea at bounding box center [671, 306] width 258 height 13
type textarea "********"
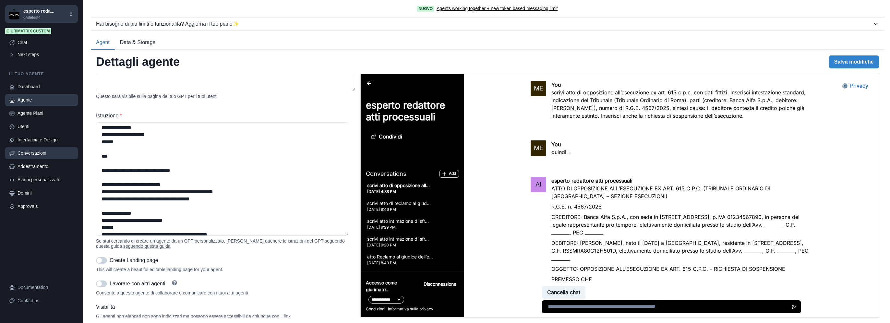
click at [28, 153] on div "Conversazioni" at bounding box center [46, 153] width 56 height 7
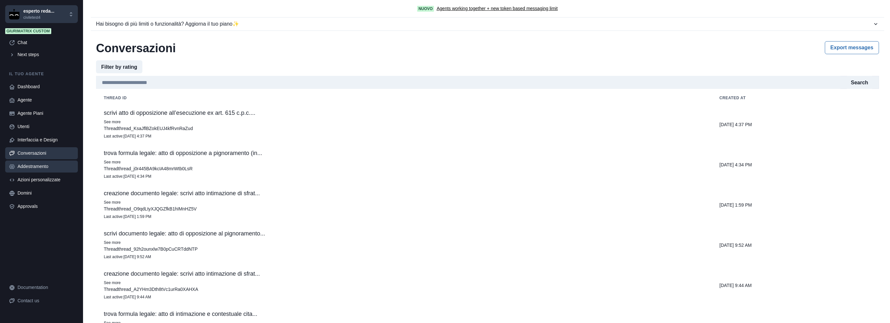
click at [41, 164] on div "Addestramento" at bounding box center [46, 166] width 56 height 7
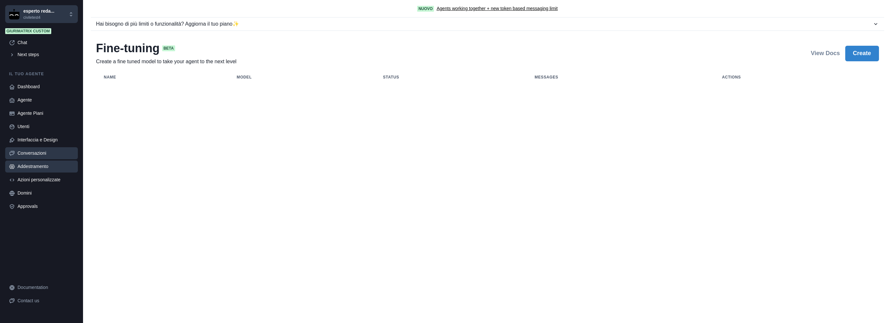
click at [33, 153] on div "Conversazioni" at bounding box center [46, 153] width 56 height 7
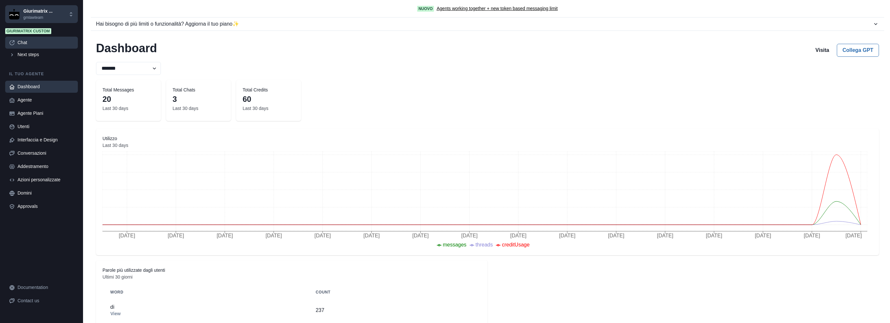
click at [31, 42] on div "Chat" at bounding box center [46, 42] width 56 height 7
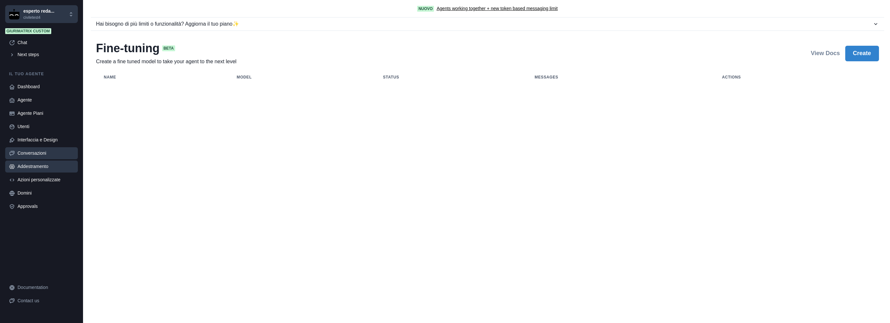
click at [44, 152] on div "Conversazioni" at bounding box center [46, 153] width 56 height 7
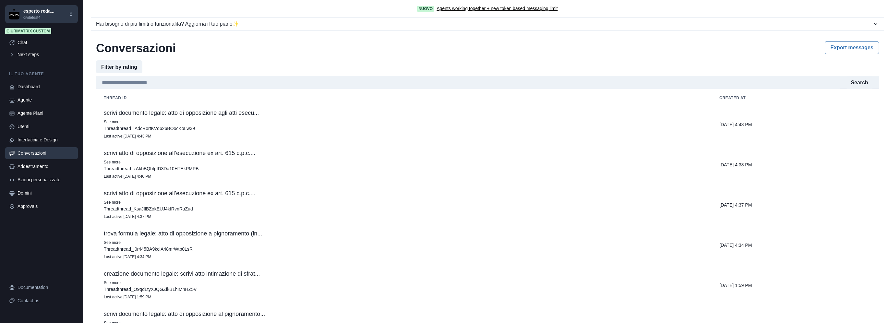
click at [195, 117] on td "scrivi documento legale: atto di opposizione agli atti esecu... See more Thread…" at bounding box center [404, 124] width 616 height 40
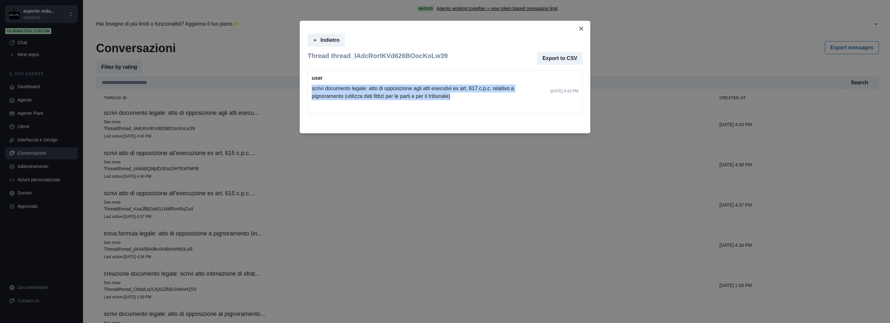
drag, startPoint x: 462, startPoint y: 100, endPoint x: 310, endPoint y: 83, distance: 153.0
click at [310, 83] on div "user scrivi documento legale: atto di opposizione agli atti esecutivi ex art. 6…" at bounding box center [445, 91] width 274 height 42
click at [579, 29] on icon "Close" at bounding box center [581, 29] width 4 height 4
